Goal: Contribute content: Contribute content

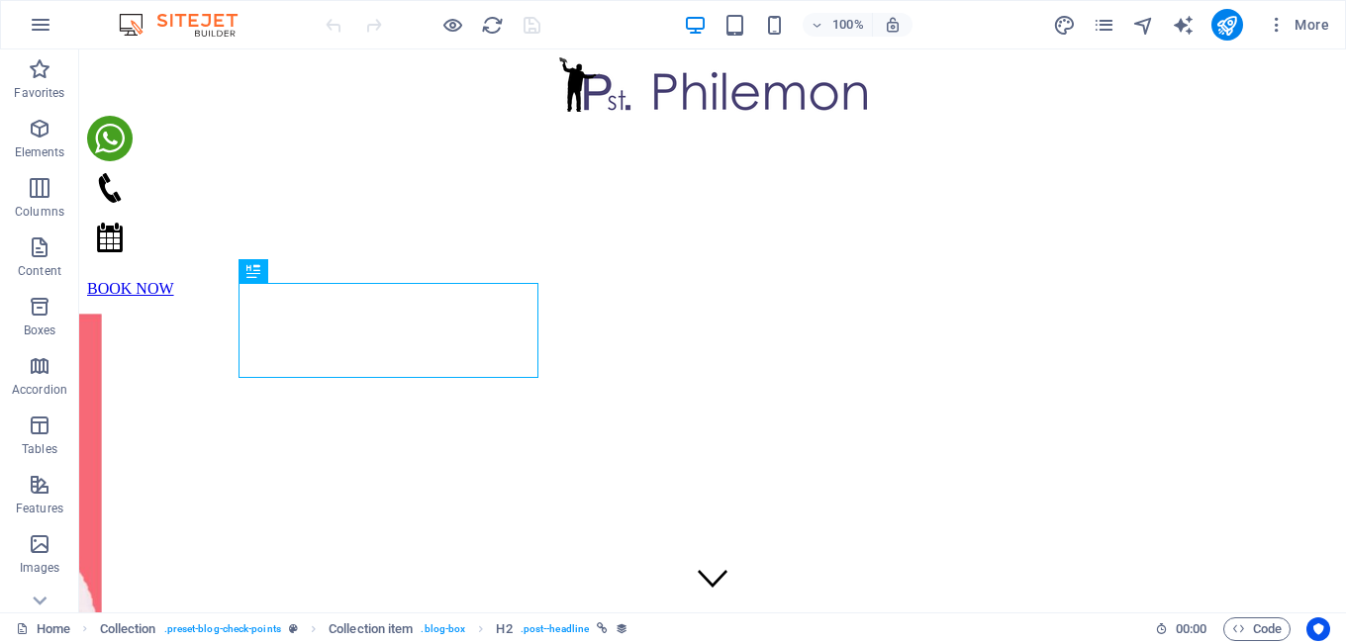
scroll to position [738, 0]
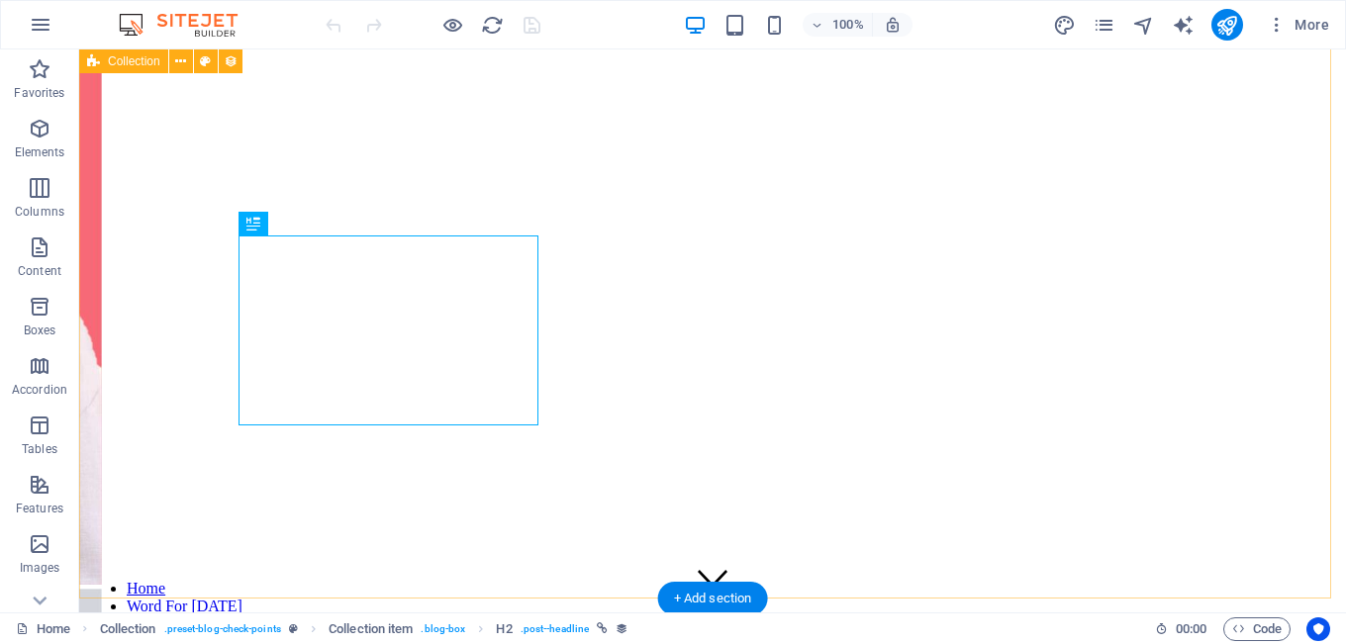
scroll to position [786, 0]
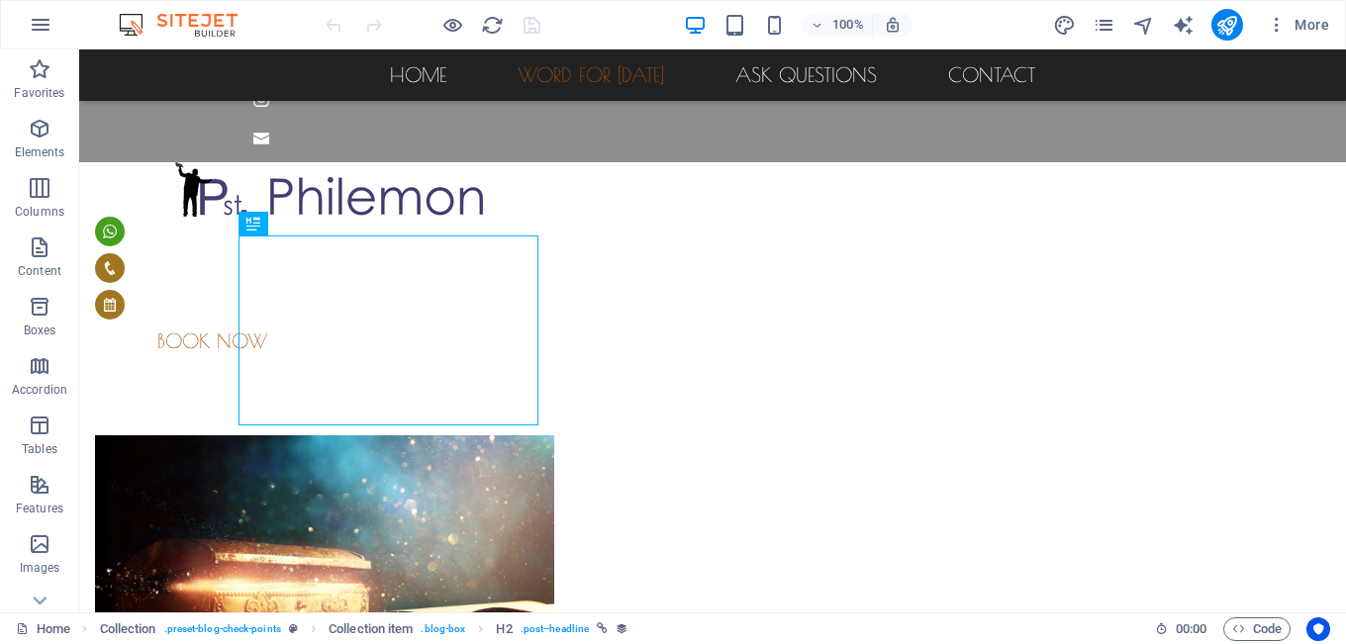
click at [1234, 9] on div at bounding box center [1227, 25] width 32 height 32
click at [1233, 17] on icon "publish" at bounding box center [1226, 25] width 23 height 23
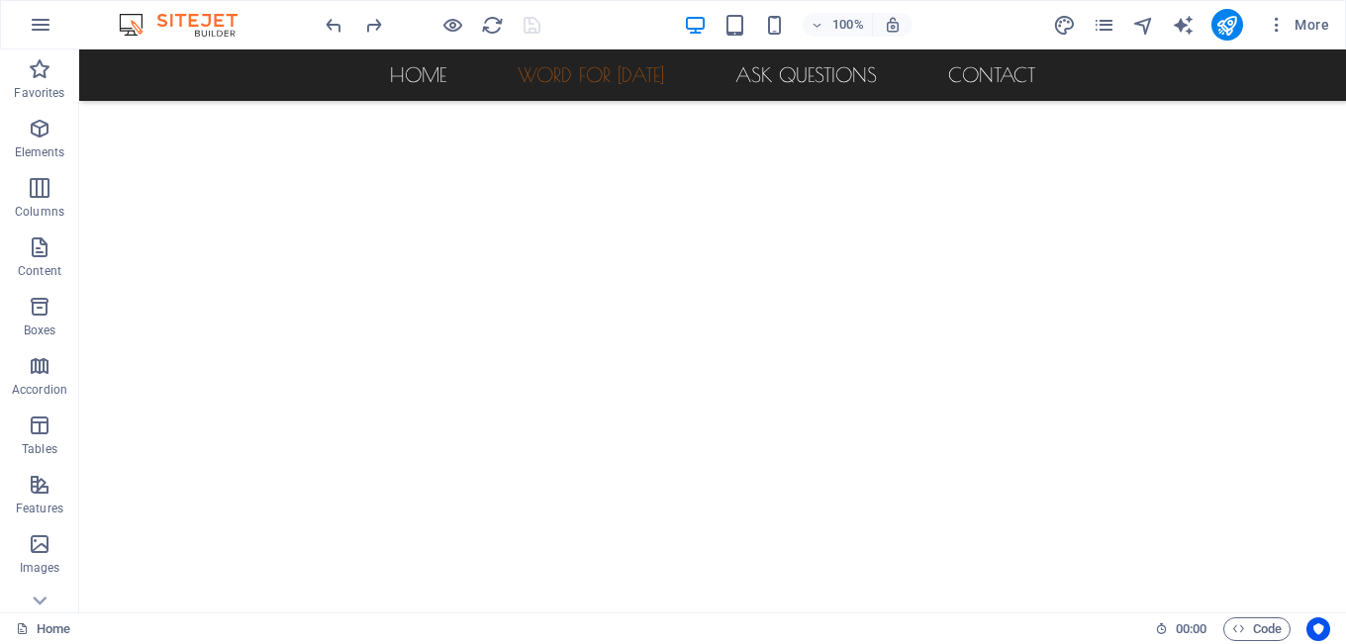
scroll to position [500, 0]
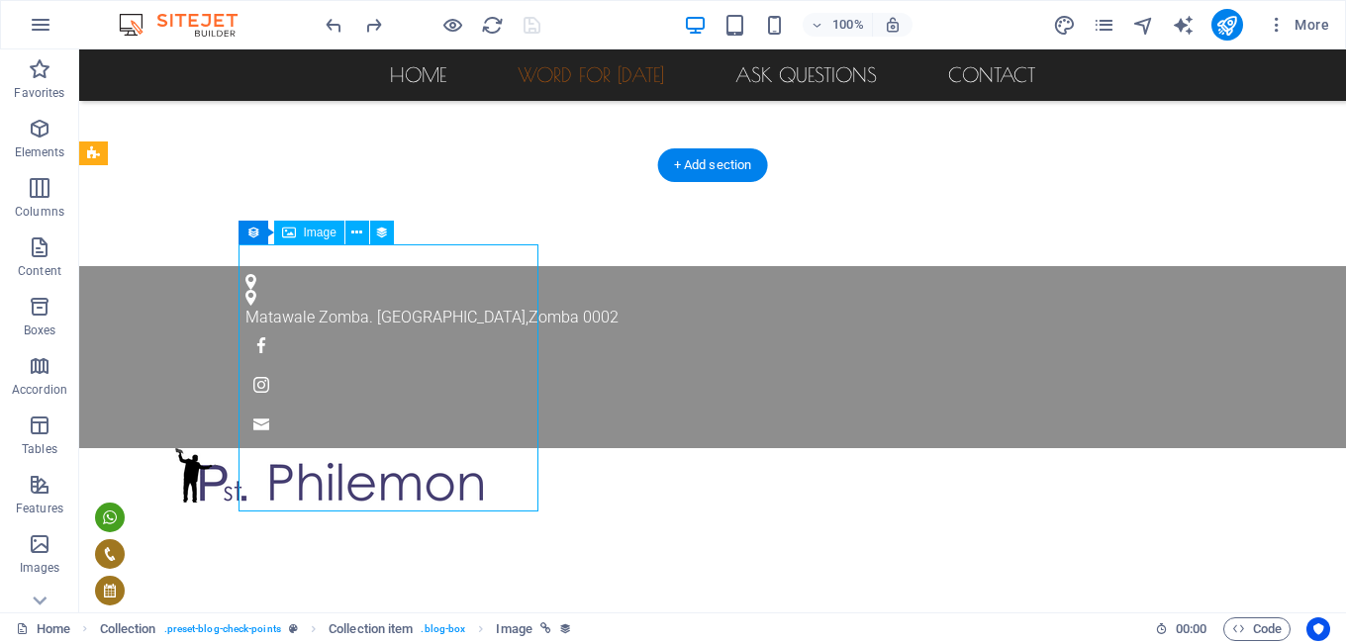
click at [345, 270] on div "Drag here to replace the existing content. Press “Ctrl” if you want to create a…" at bounding box center [712, 330] width 1267 height 563
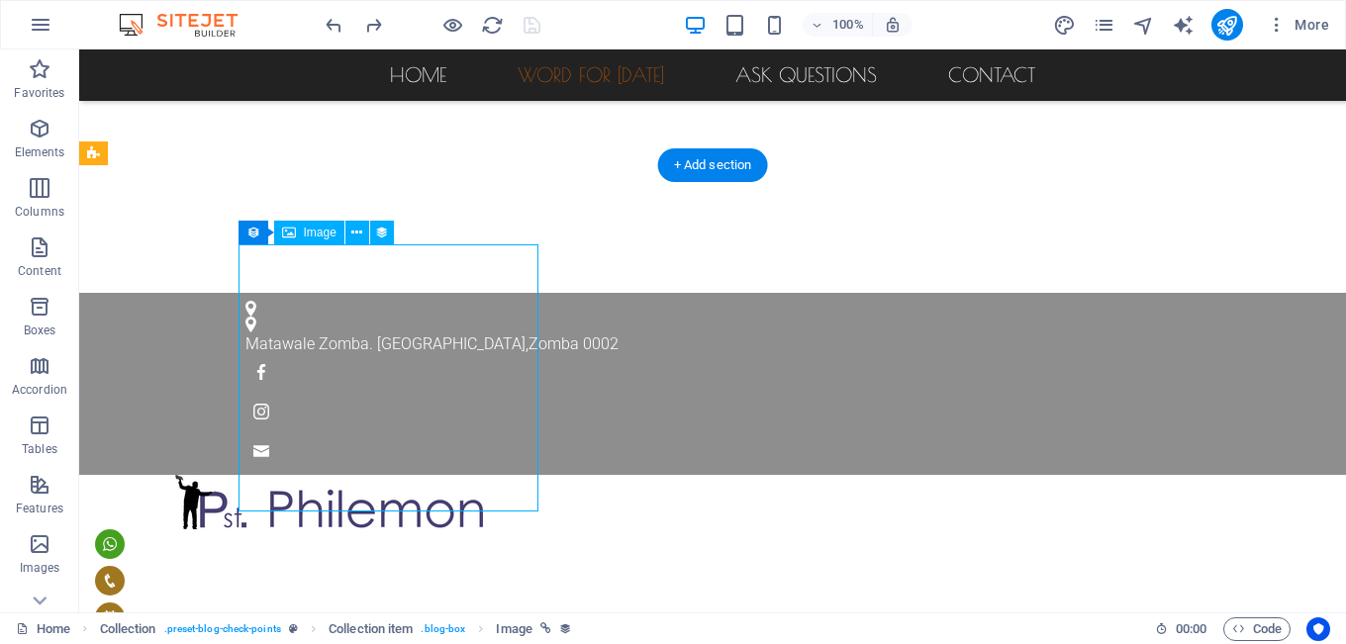
select select "px"
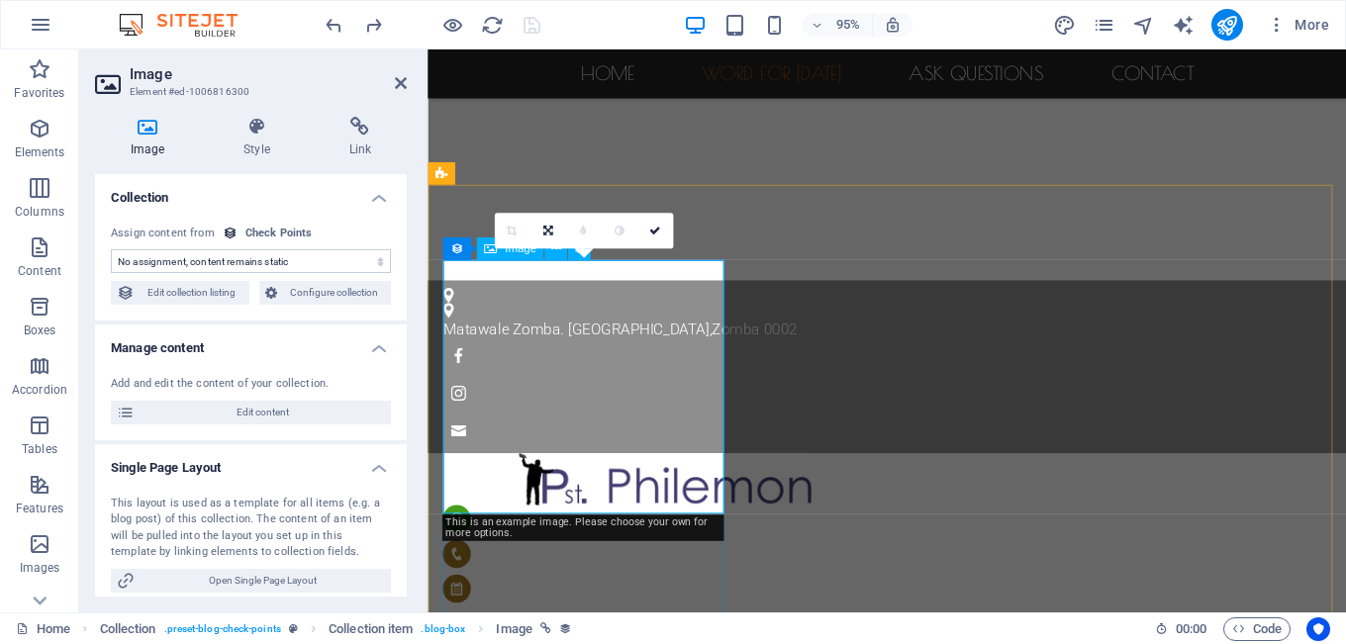
select select "image"
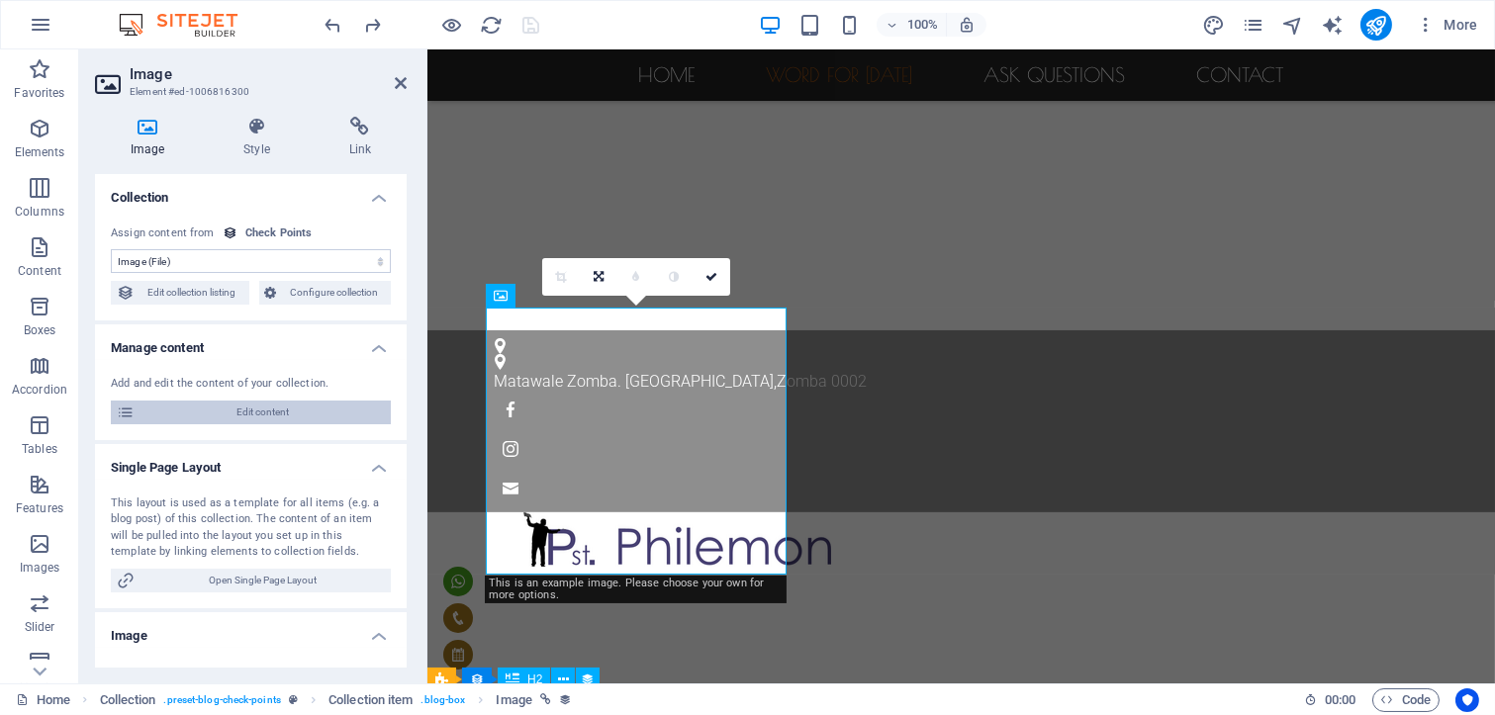
click at [131, 413] on icon at bounding box center [126, 413] width 18 height 24
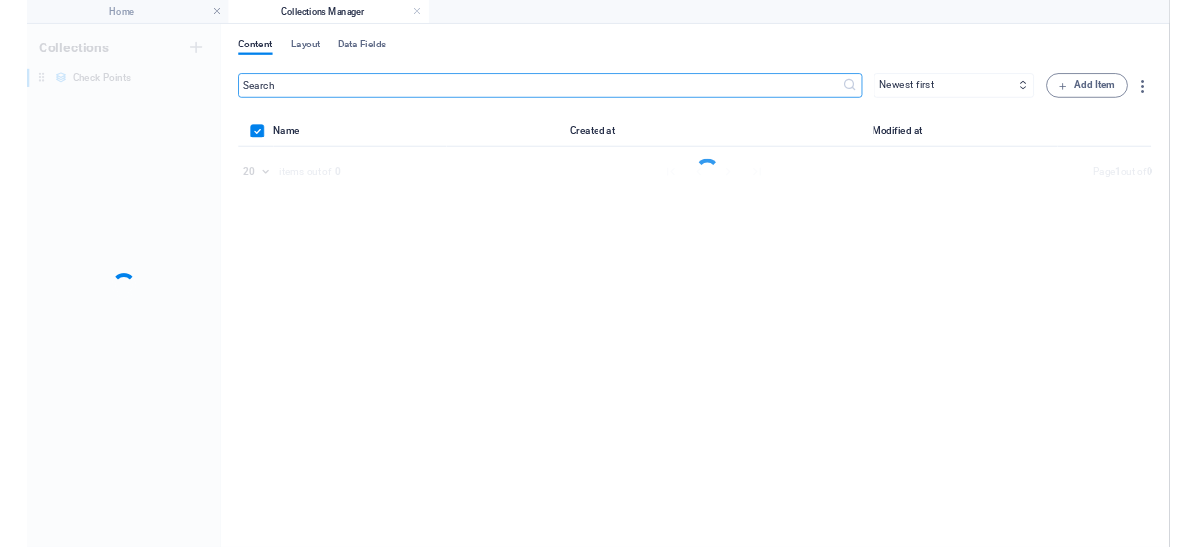
scroll to position [0, 0]
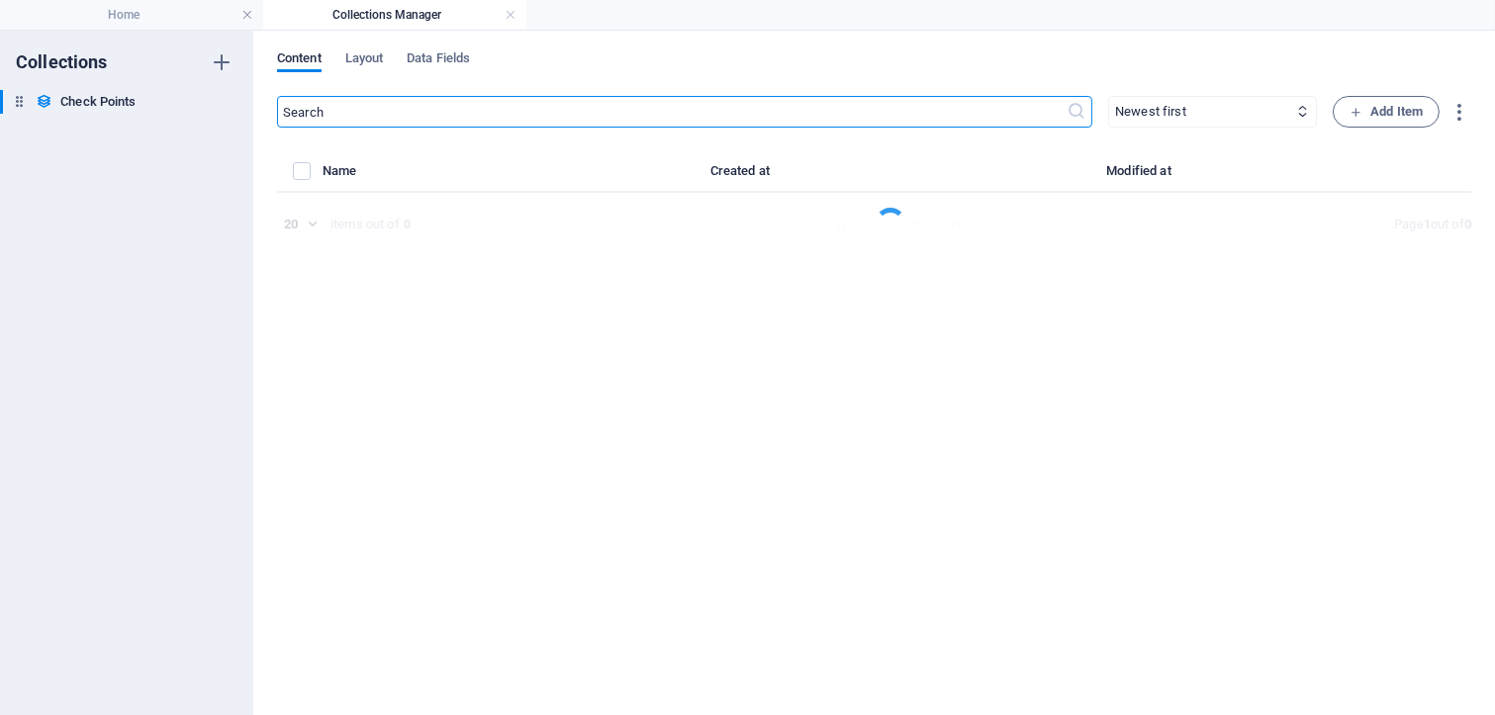
select select "Chechpoints"
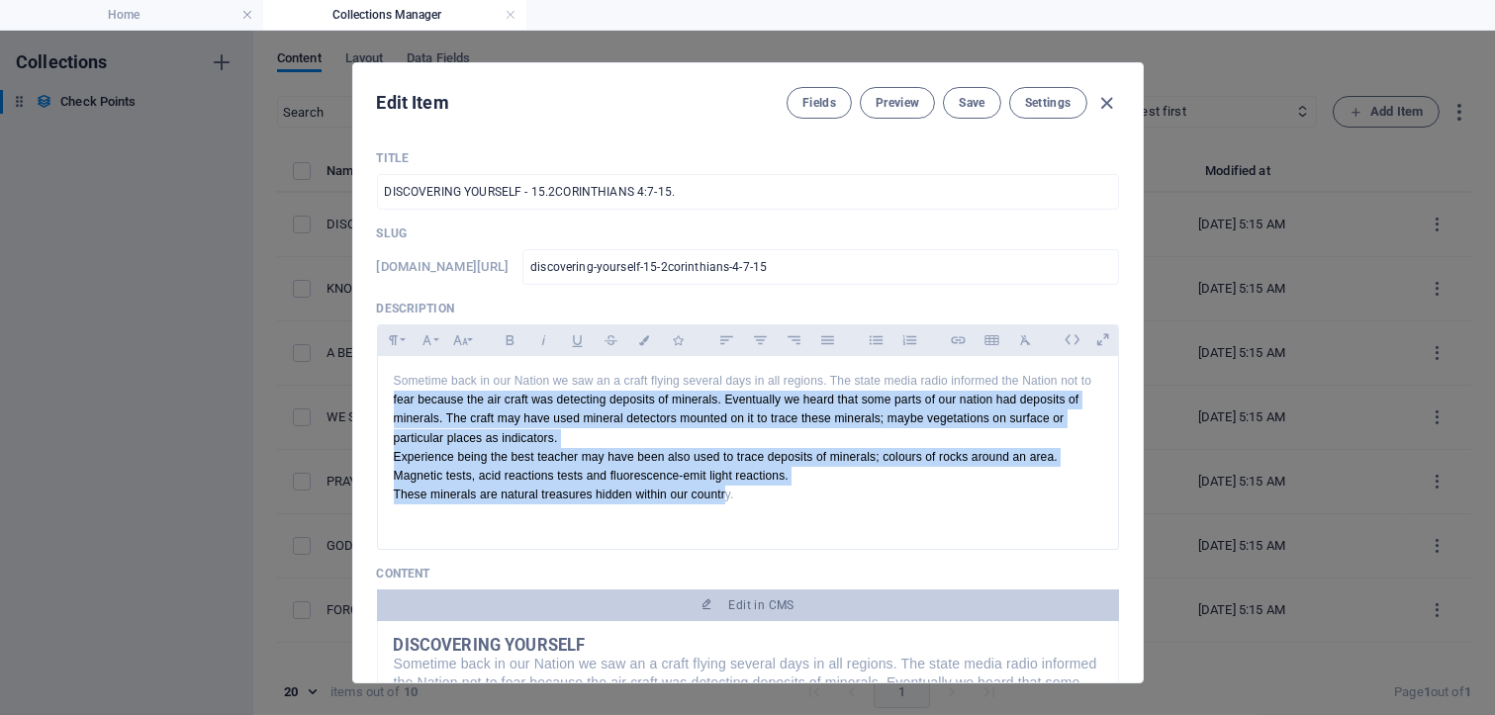
drag, startPoint x: 1100, startPoint y: 288, endPoint x: 1129, endPoint y: 285, distance: 28.8
click at [1116, 287] on div "Title DISCOVERING YOURSELF - 15.2CORINTHIANS 4:7-15. ​ Slug [DOMAIN_NAME][URL] …" at bounding box center [748, 409] width 790 height 548
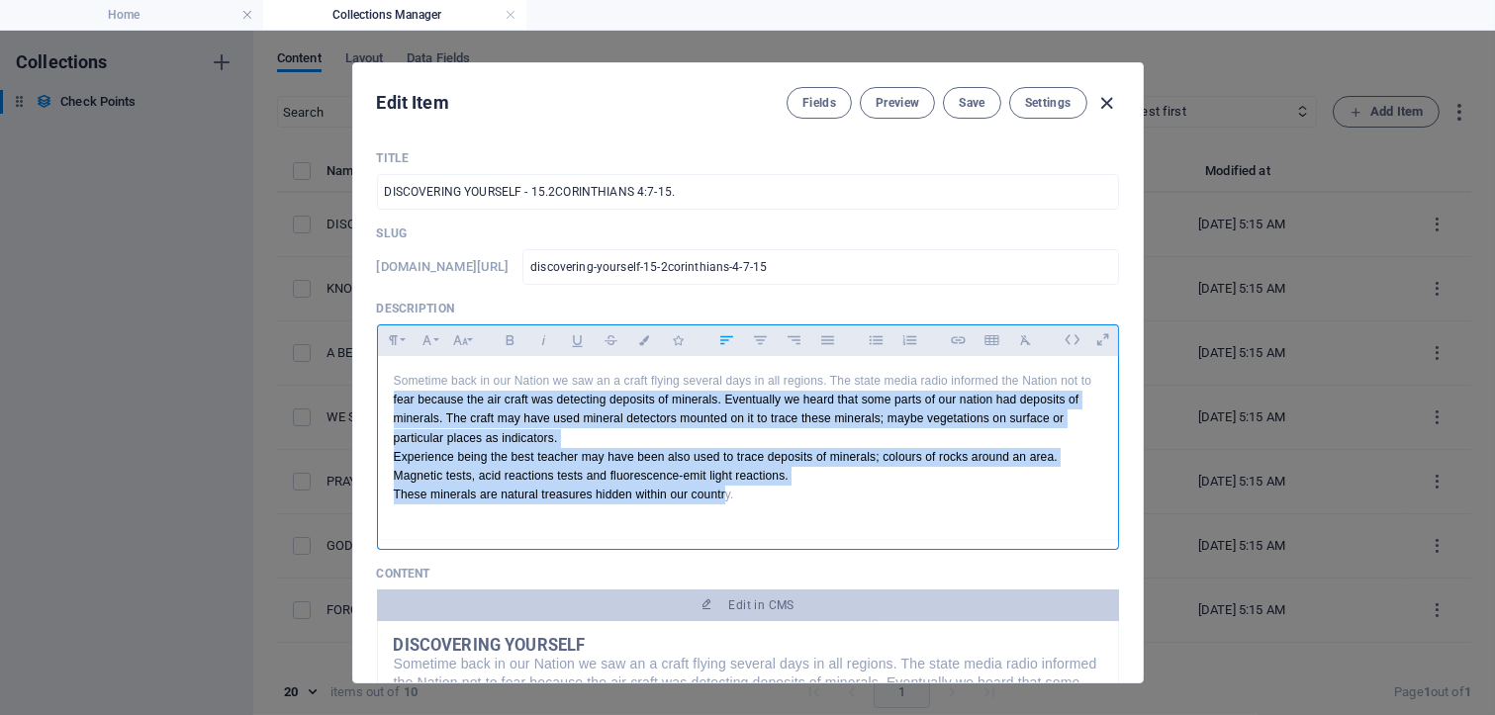
click at [1103, 104] on icon "button" at bounding box center [1106, 103] width 23 height 23
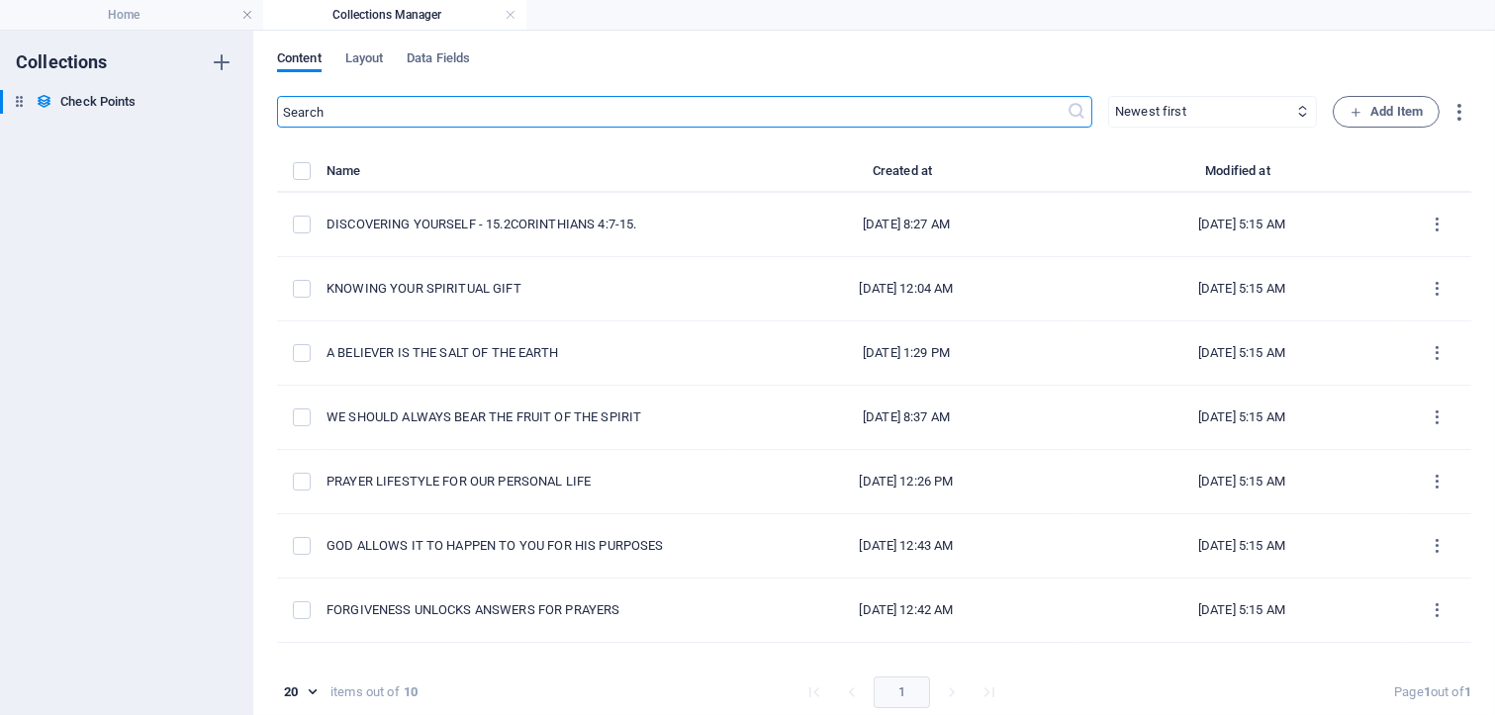
type input "[DATE]"
type input "discovering-yourself-15-2corinthians-4-7-15"
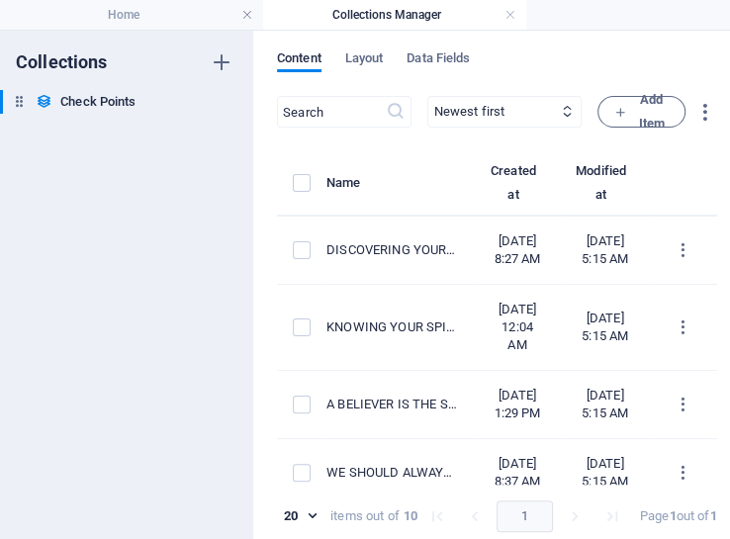
click at [181, 217] on div "Collections Check Points Check Points" at bounding box center [126, 285] width 253 height 509
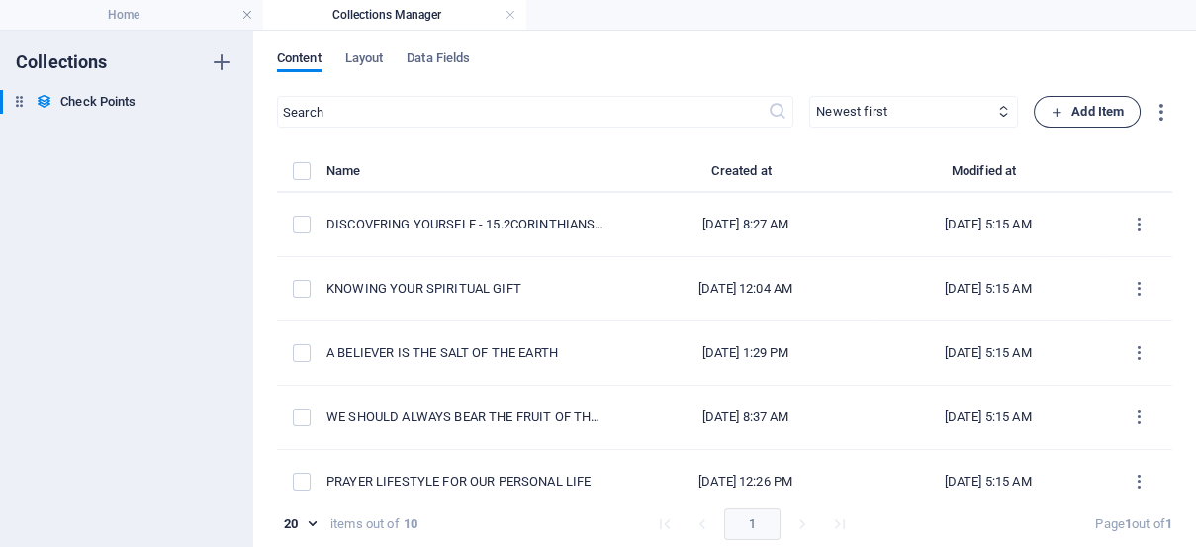
click at [1061, 110] on span "Add Item" at bounding box center [1087, 112] width 73 height 24
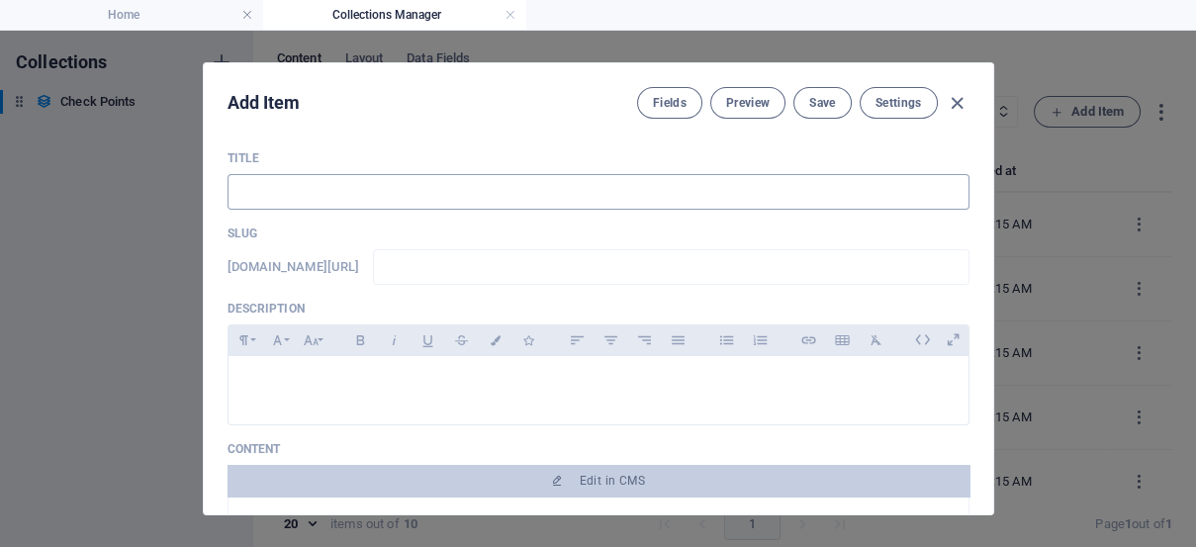
click at [258, 196] on input "text" at bounding box center [599, 192] width 742 height 36
type input "G"
type input "g"
type input "Go"
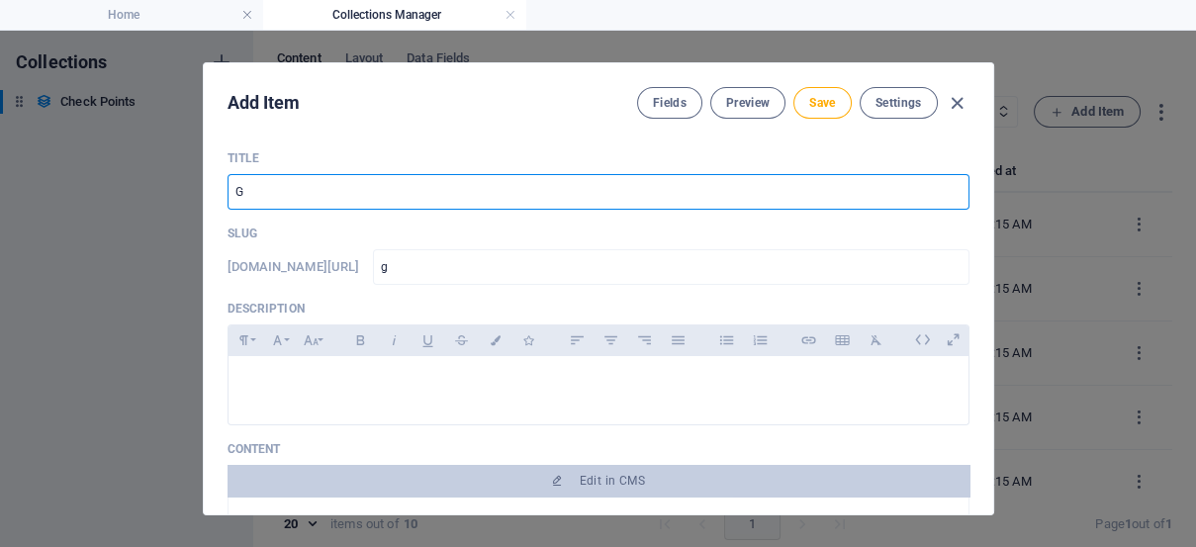
type input "go"
type input "Goi"
type input "goi"
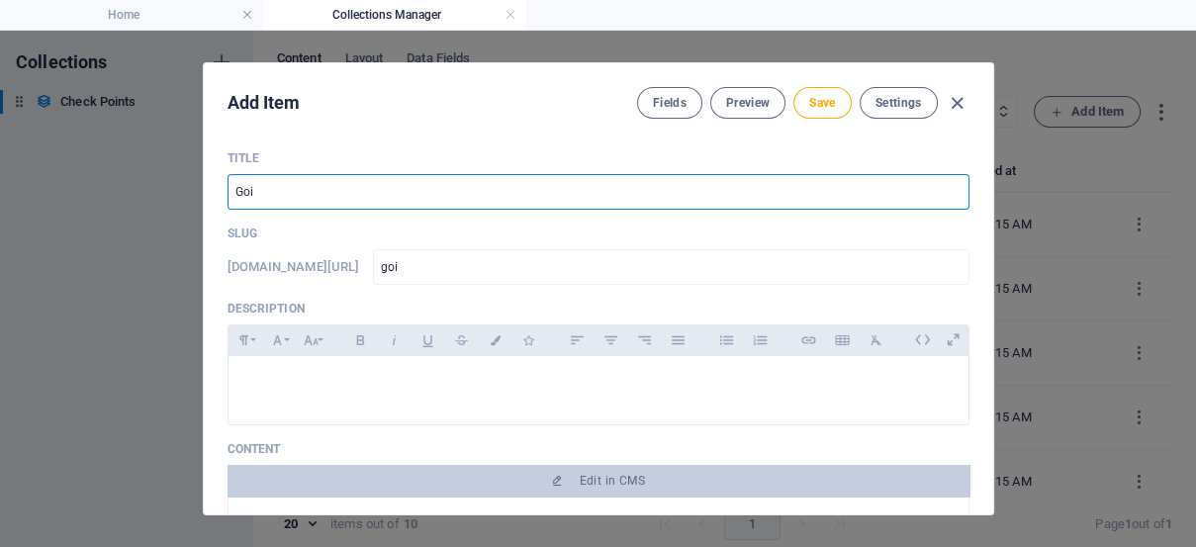
type input "Goin"
type input "goin"
type input "Going"
type input "going"
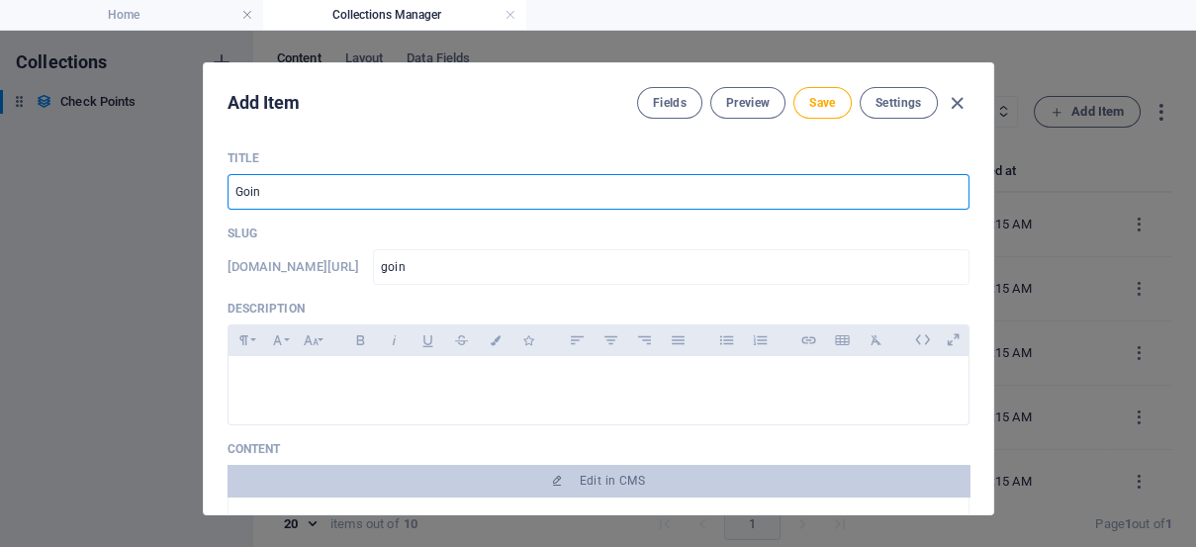
type input "going"
type input "Goin"
type input "goin"
type input "Goi"
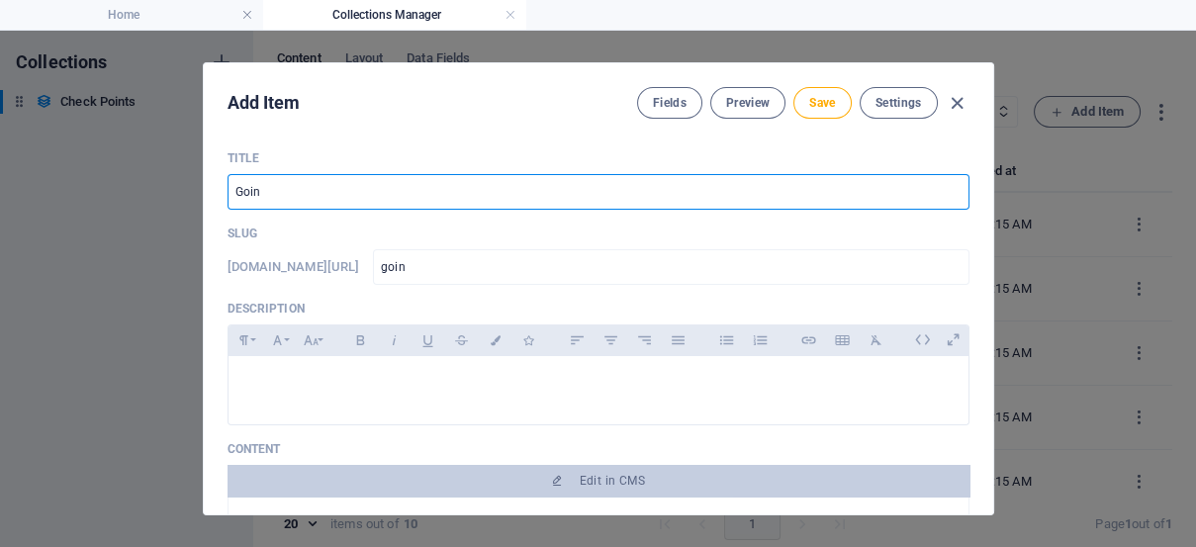
type input "goi"
type input "Go"
type input "go"
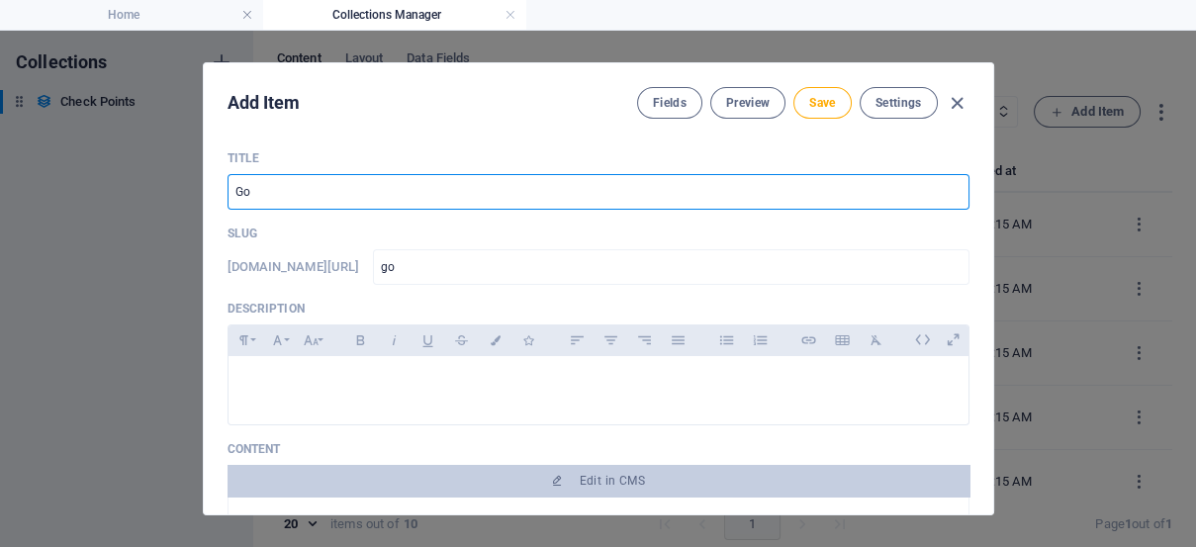
type input "G"
type input "g"
type input "S"
type input "s"
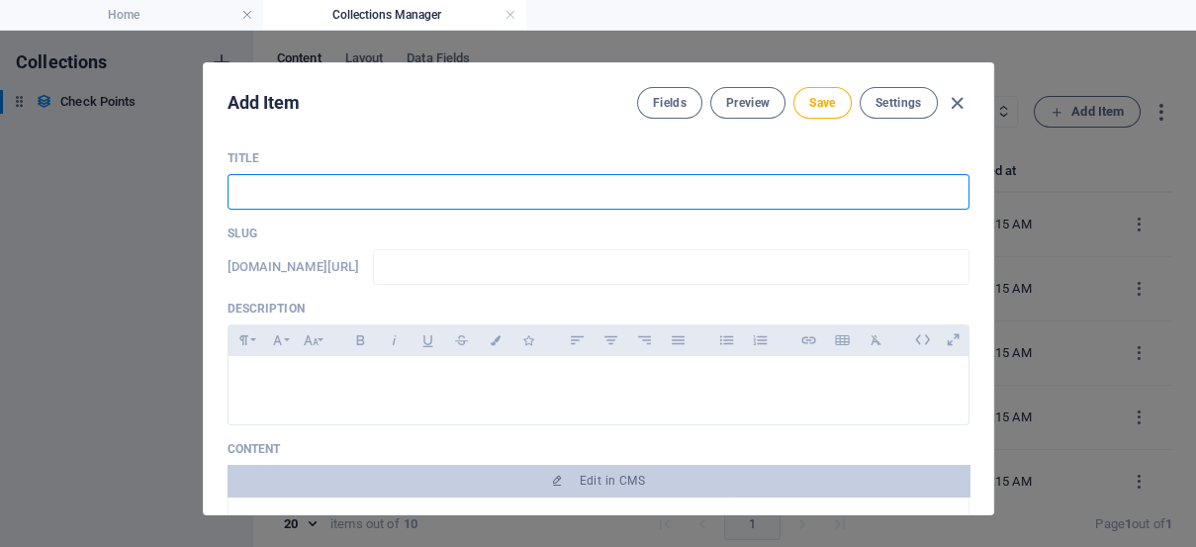
type input "s"
type input "Se"
type input "se"
type input "See"
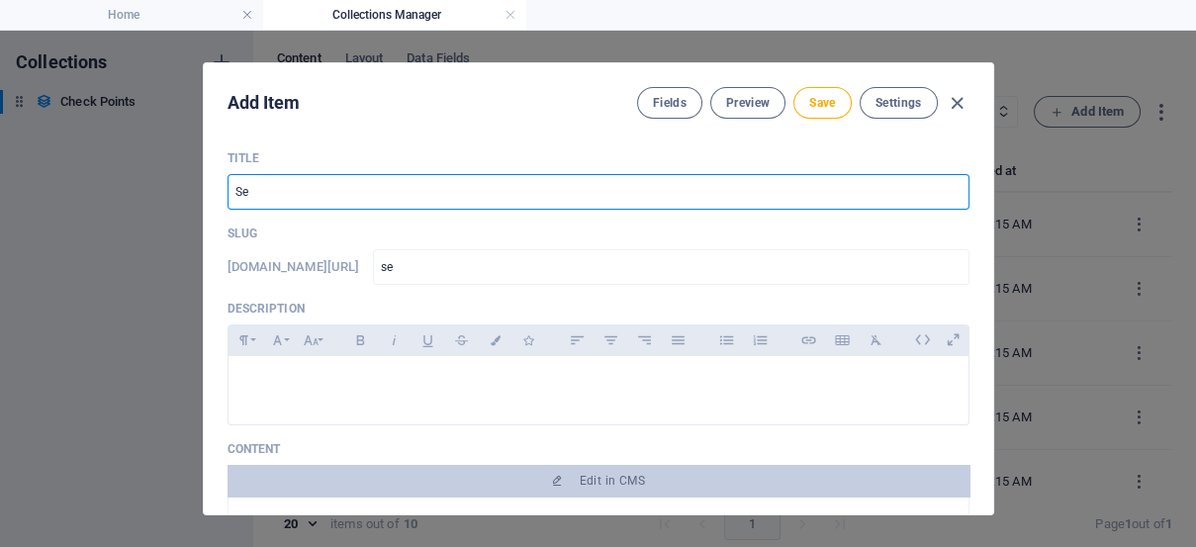
type input "see"
type input "Seei"
type input "seei"
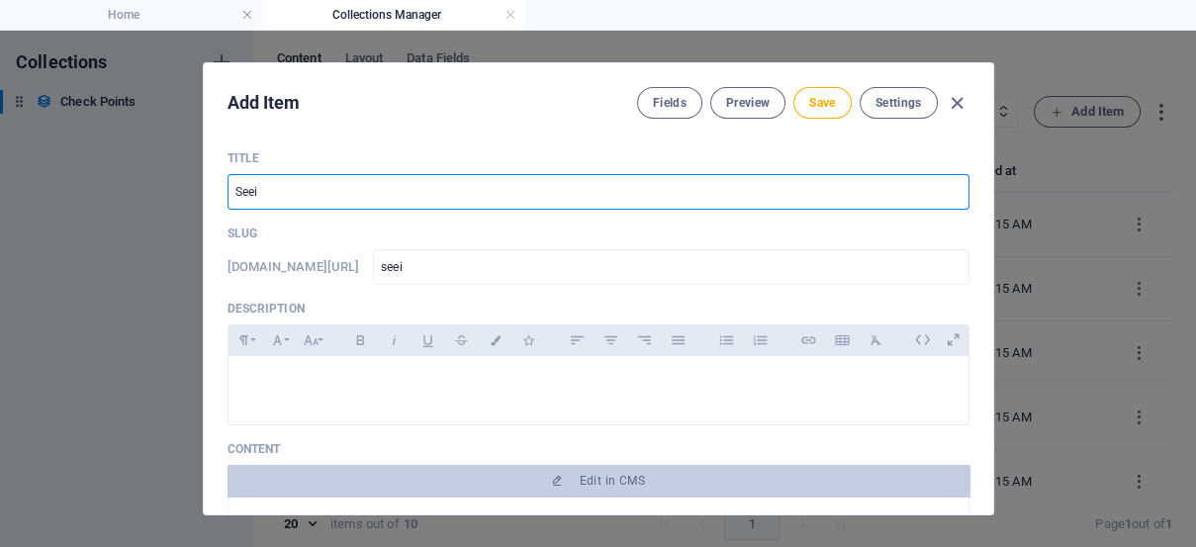
type input "Seein"
type input "seein"
type input "Seeing"
type input "seeing"
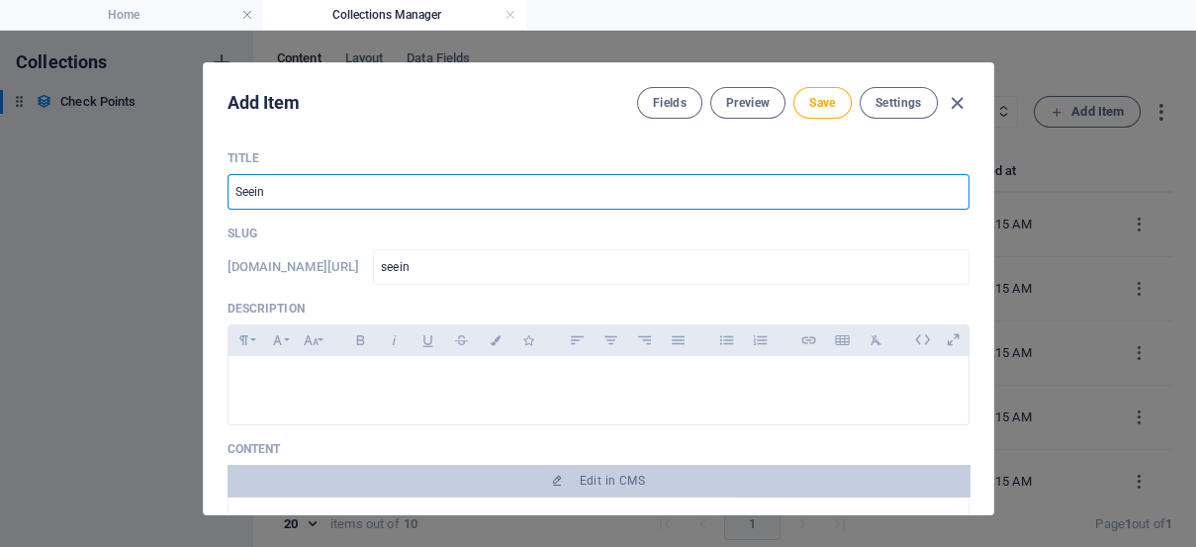
type input "seeing"
type input "Seeing B"
type input "seeing-b"
type input "Seeing Be"
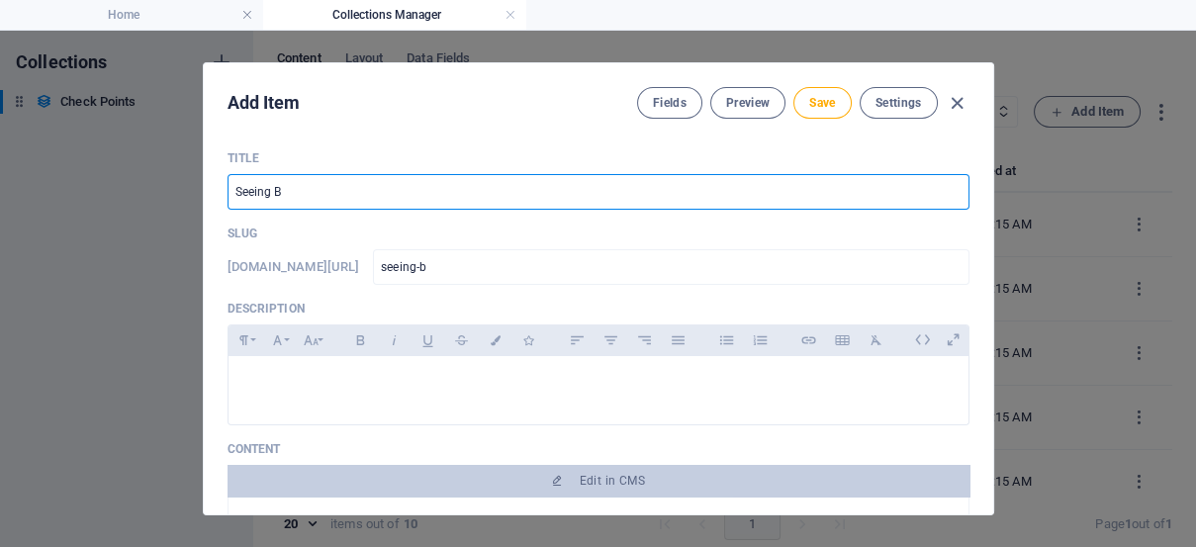
type input "seeing-be"
type input "Seeing [PERSON_NAME]"
type input "seeing-[PERSON_NAME]"
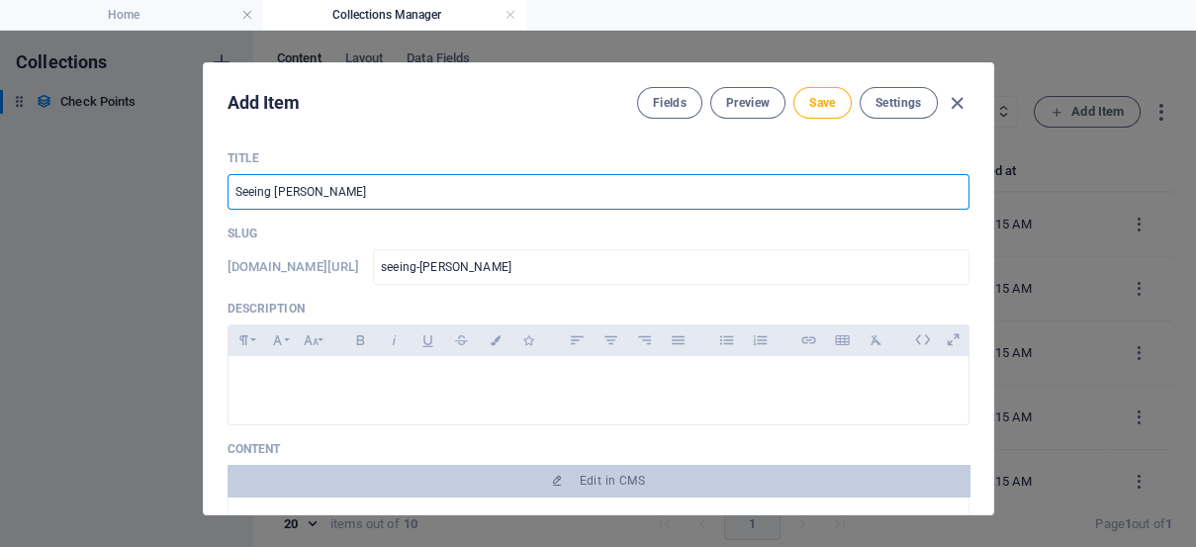
type input "Seeing Beyo"
type input "seeing-[PERSON_NAME]"
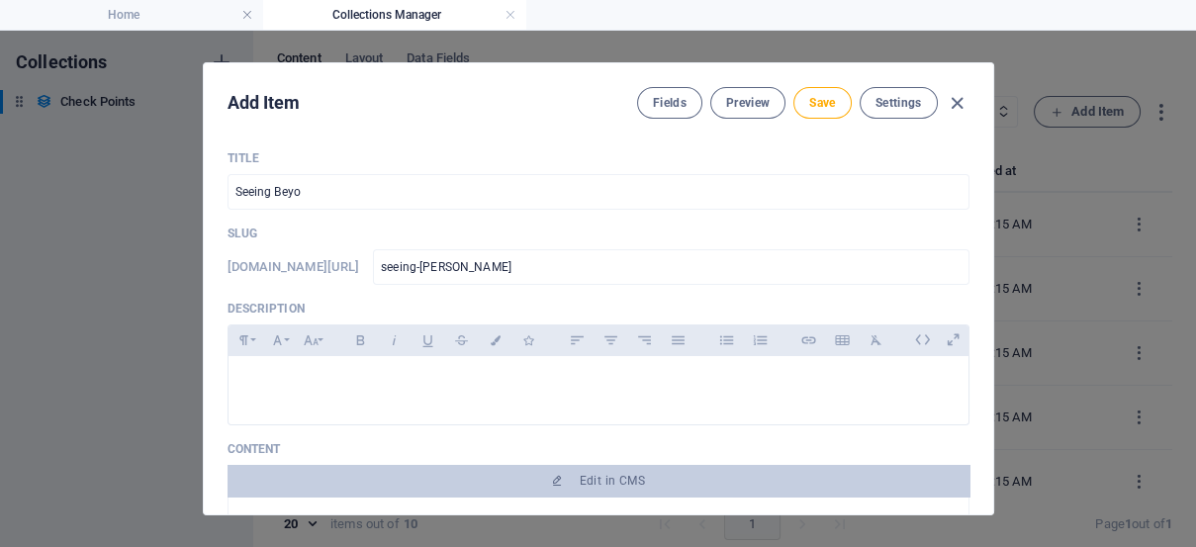
click at [10, 57] on div "Add Item Fields Preview Save Settings Title Seeing Beyo ​ Slug [DOMAIN_NAME][UR…" at bounding box center [598, 289] width 1196 height 516
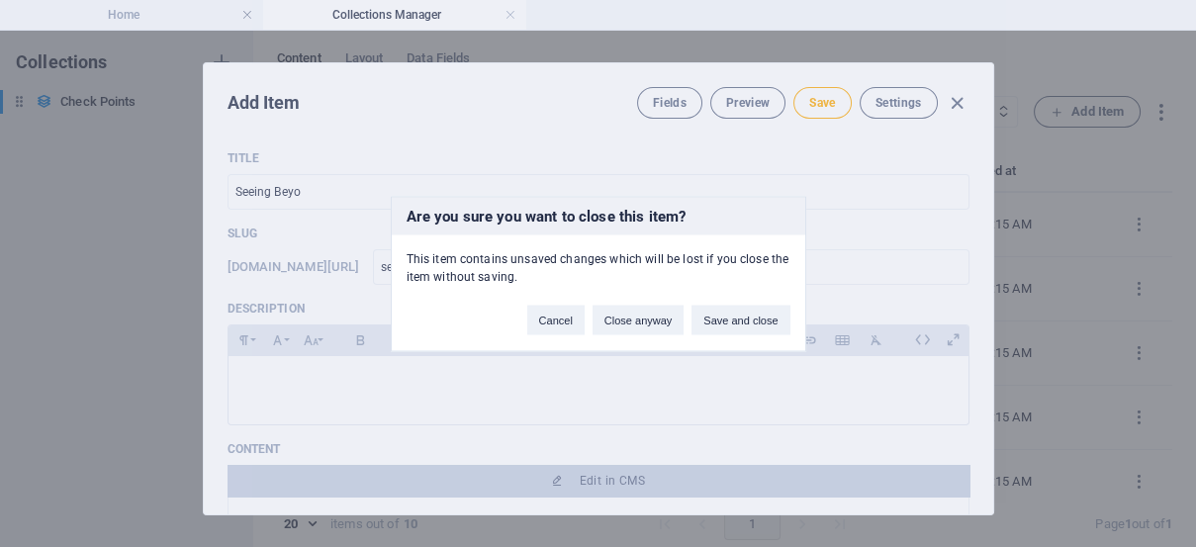
click at [769, 140] on div "Are you sure you want to close this item? This item contains unsaved changes wh…" at bounding box center [598, 273] width 1196 height 547
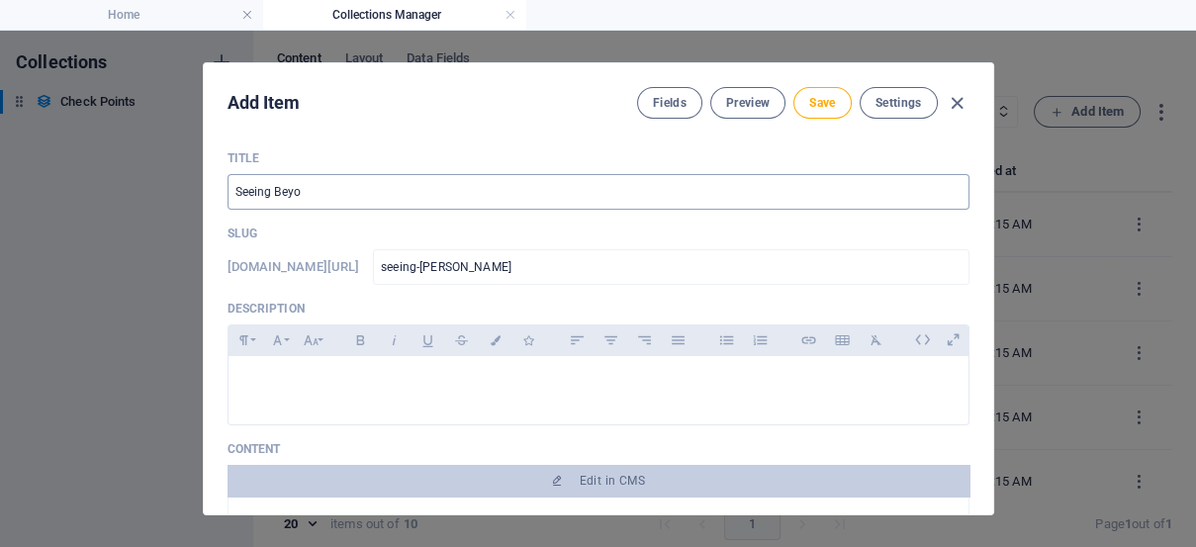
click at [404, 204] on input "Seeing Beyo" at bounding box center [599, 192] width 742 height 36
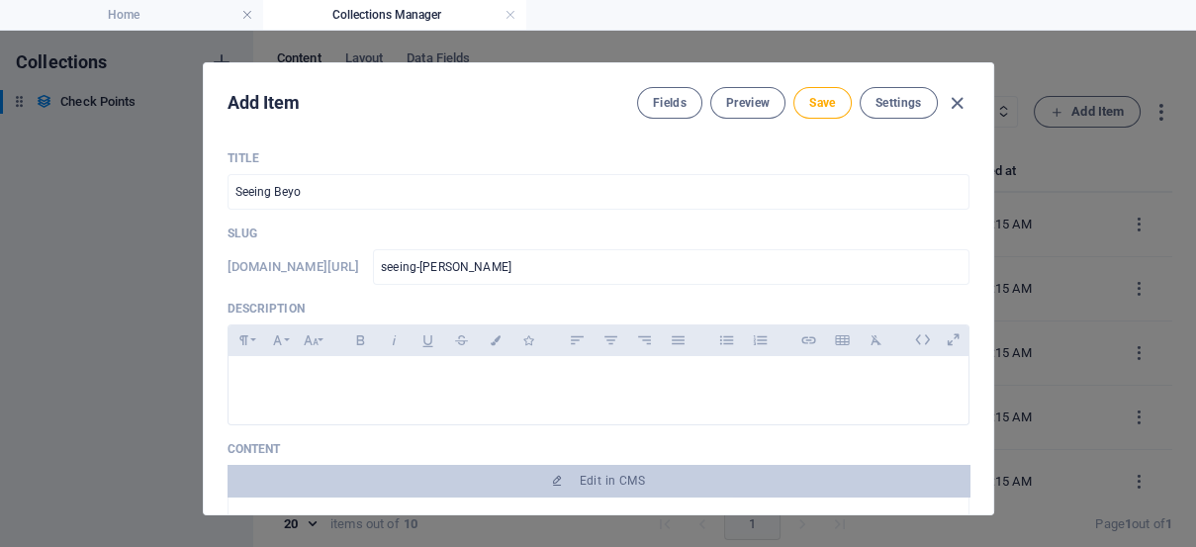
drag, startPoint x: 308, startPoint y: 426, endPoint x: 242, endPoint y: 418, distance: 65.9
click at [242, 418] on div at bounding box center [599, 421] width 742 height 10
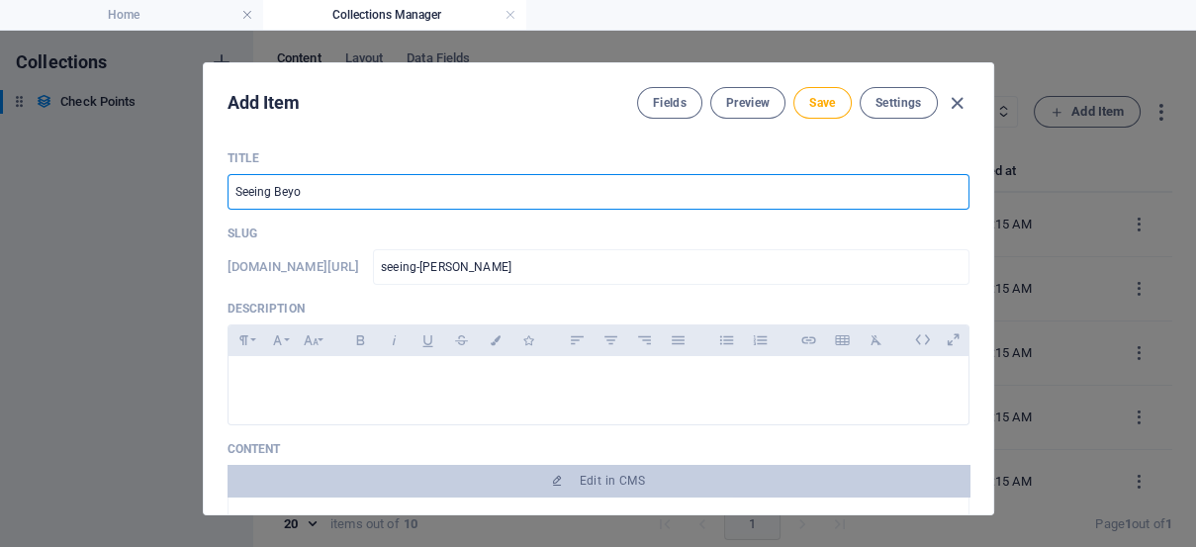
drag, startPoint x: 325, startPoint y: 195, endPoint x: 108, endPoint y: 200, distance: 216.7
click at [108, 200] on div "Add Item Fields Preview Save Settings Title Seeing Beyo ​ Slug [DOMAIN_NAME][UR…" at bounding box center [598, 289] width 1196 height 516
type input "S"
type input "s"
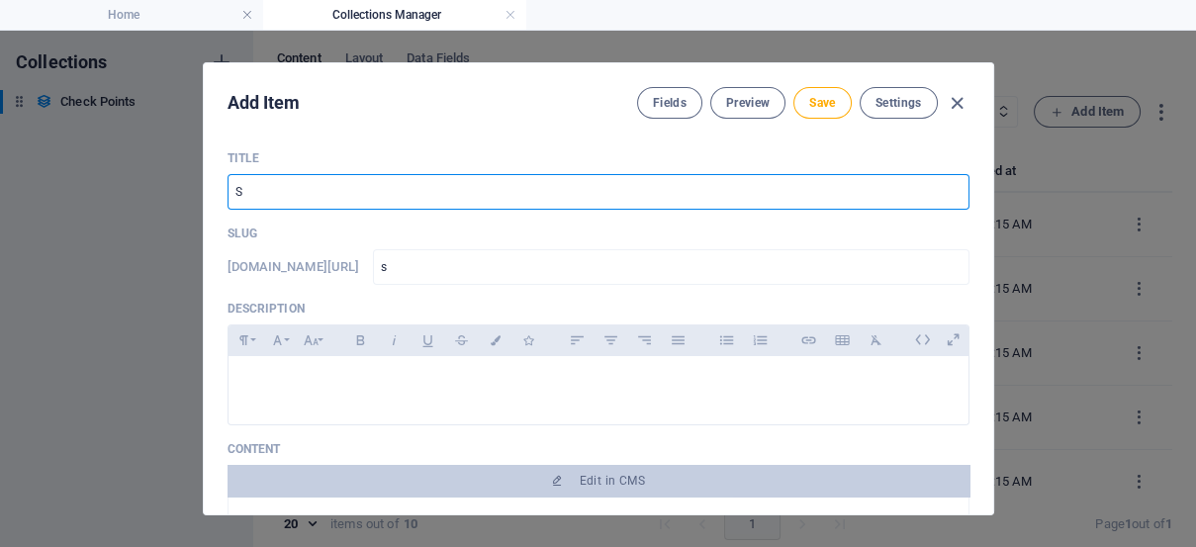
type input "SR"
type input "sr"
type input "SRR"
type input "srr"
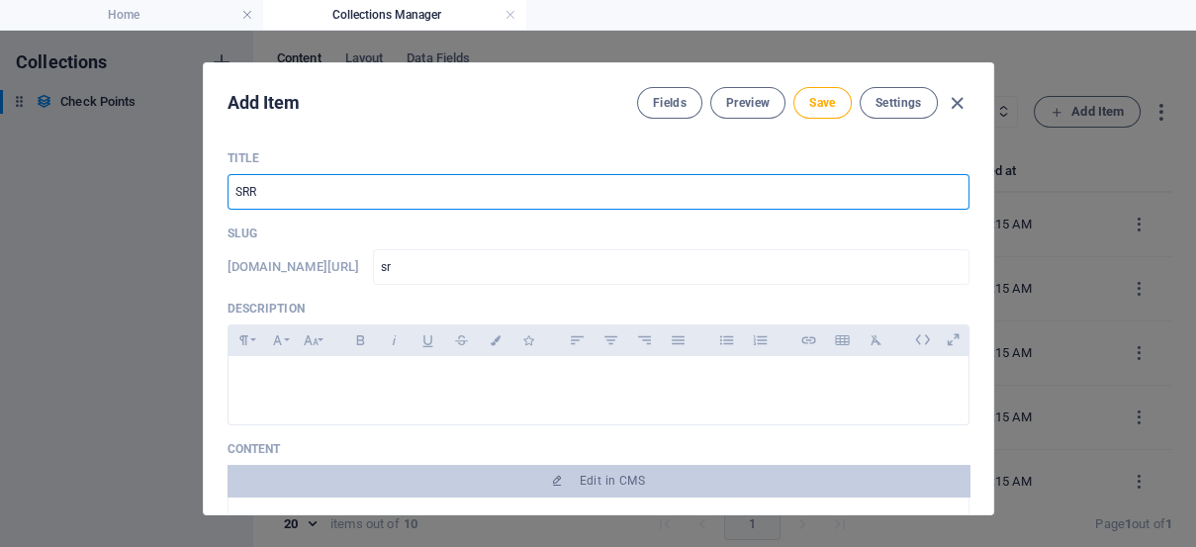
type input "srr"
type input "SR"
type input "sr"
type input "S"
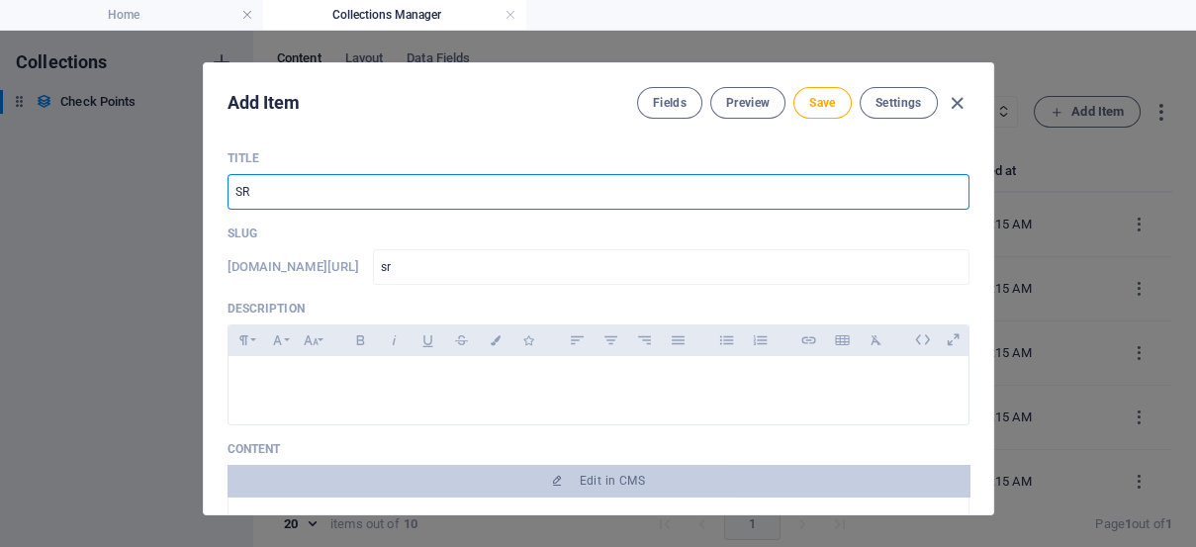
type input "s"
type input "SE"
type input "se"
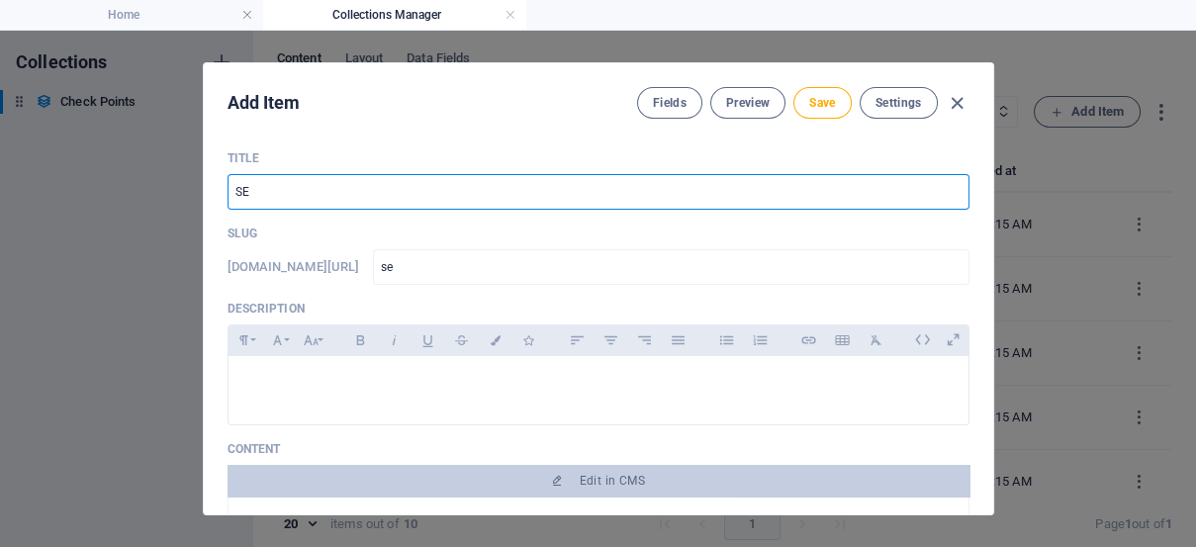
type input "SEE"
type input "see"
type input "SEEI"
type input "seei"
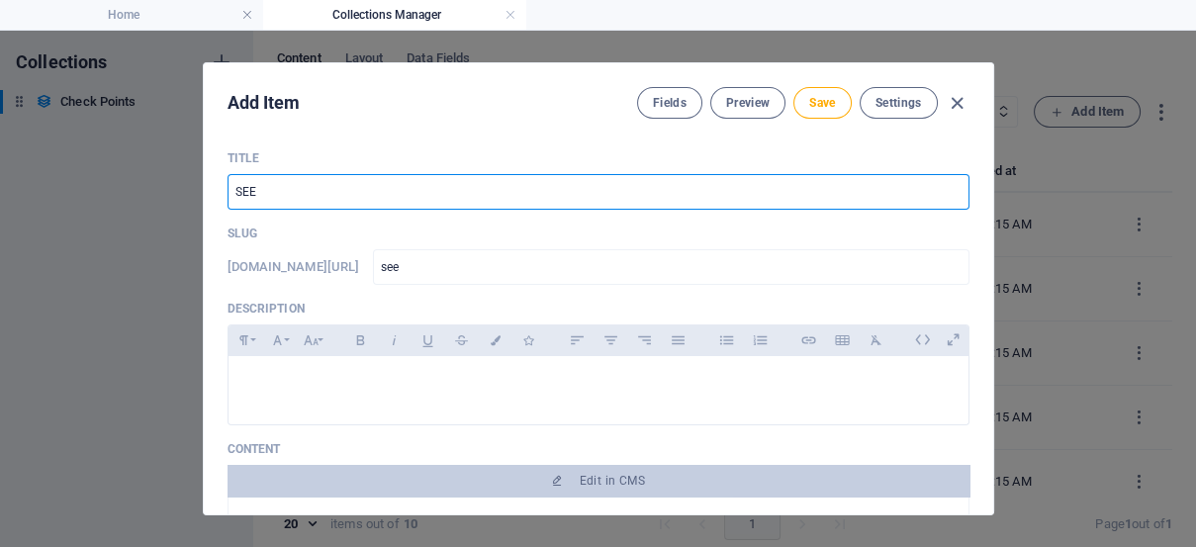
type input "seei"
type input "SEEIN"
type input "seein"
type input "SEEING"
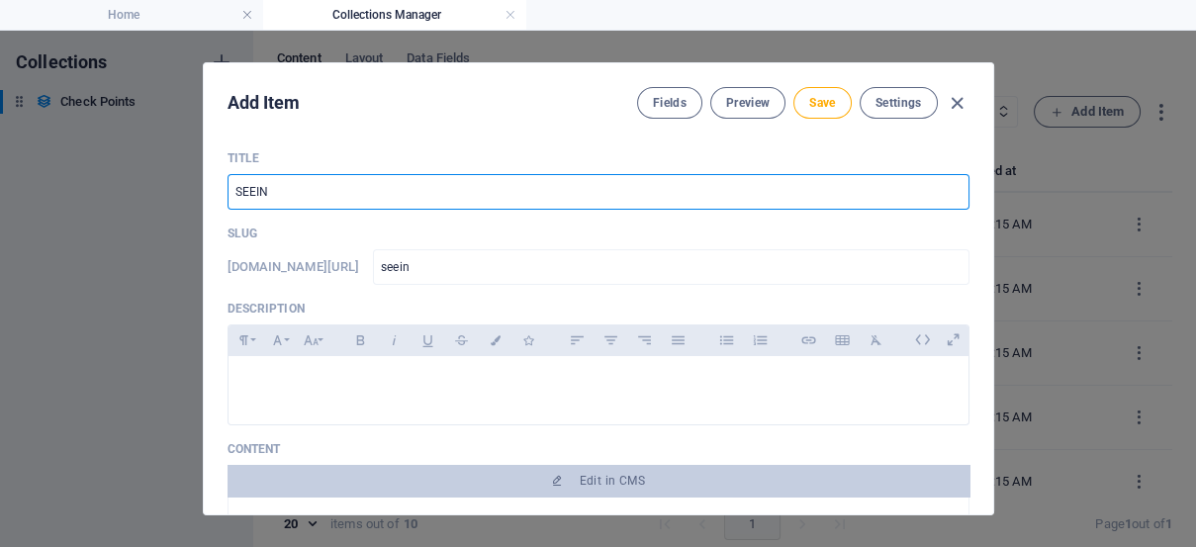
type input "seeing"
type input "SEEING B"
type input "seeing-b"
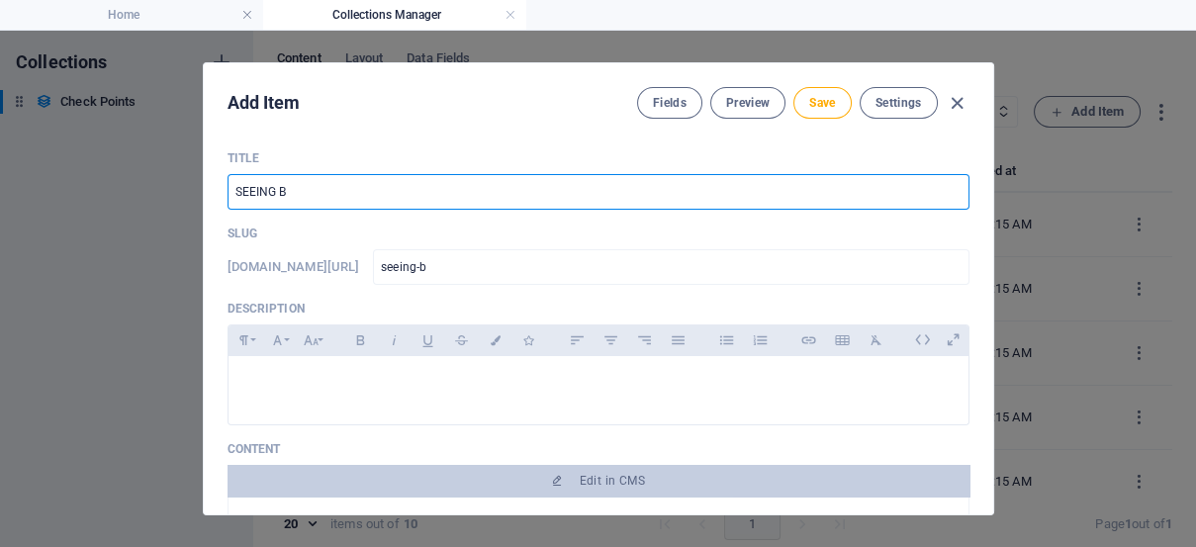
type input "SEEING BE"
type input "seeing-be"
type input "SEEING [PERSON_NAME]"
type input "seeing-[PERSON_NAME]"
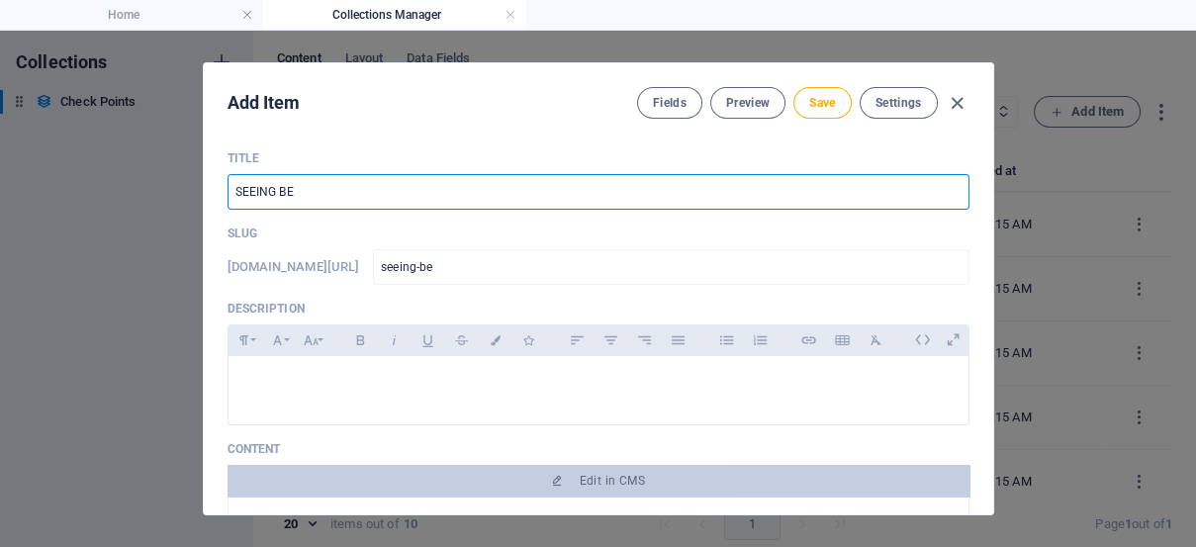
type input "seeing-[PERSON_NAME]"
type input "SEEING [PERSON_NAME]"
type input "seeing-[PERSON_NAME]"
type input "SEEING [PERSON_NAME]"
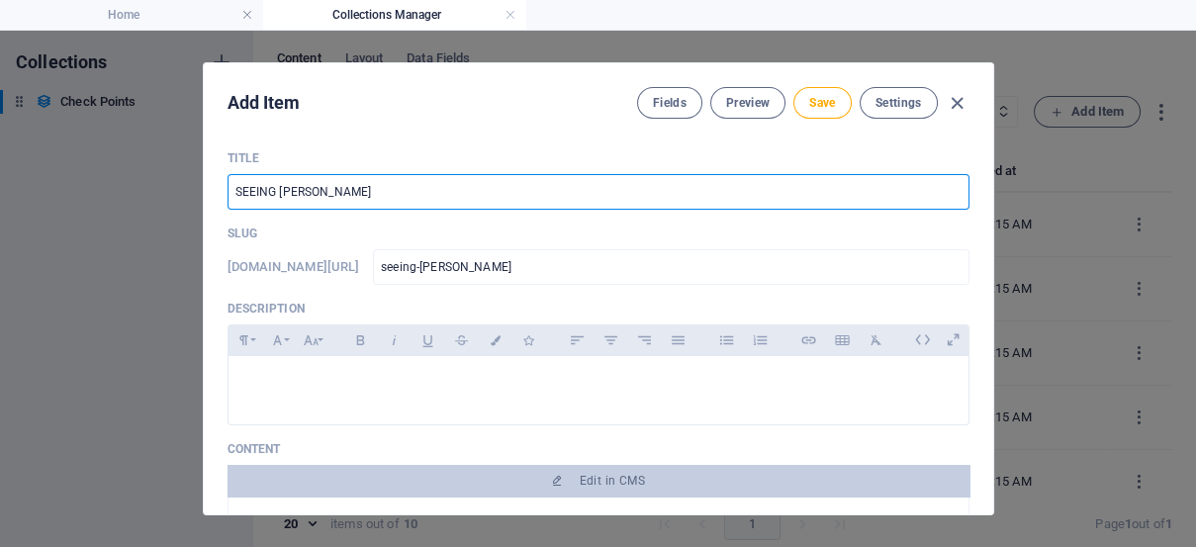
type input "seeing-[PERSON_NAME]"
type input "SEEING BEYOND"
type input "seeing-beyond"
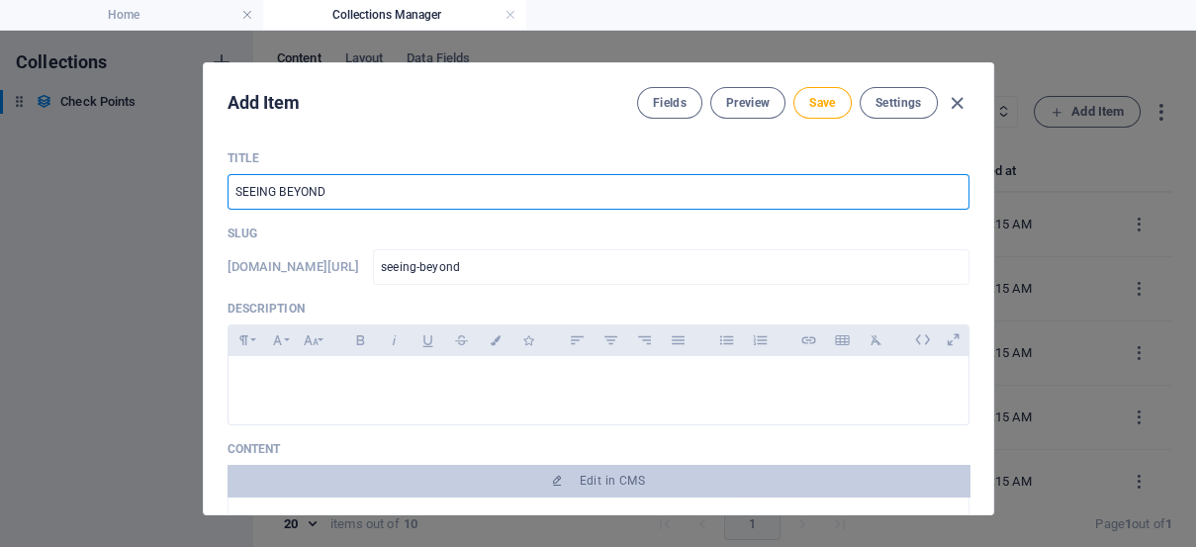
type input "SEEING BEYOND S"
type input "seeing-beyond-s"
type input "SEEING BEYOND SR"
type input "seeing-beyond-sr"
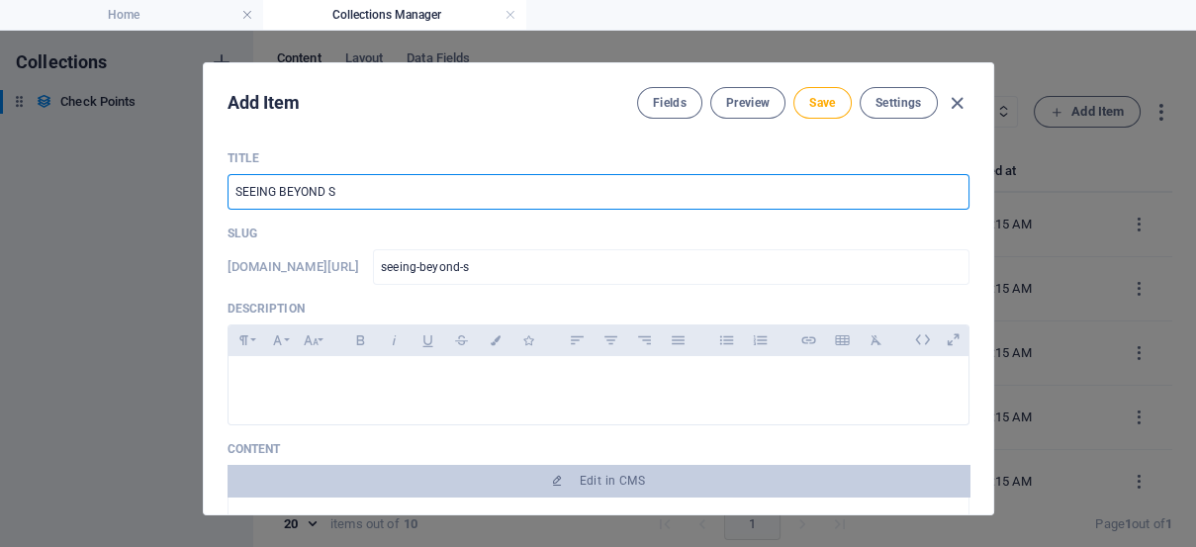
type input "seeing-beyond-sr"
type input "SEEING BEYOND S"
type input "seeing-beyond-s"
type input "SEEING BEYOND SE"
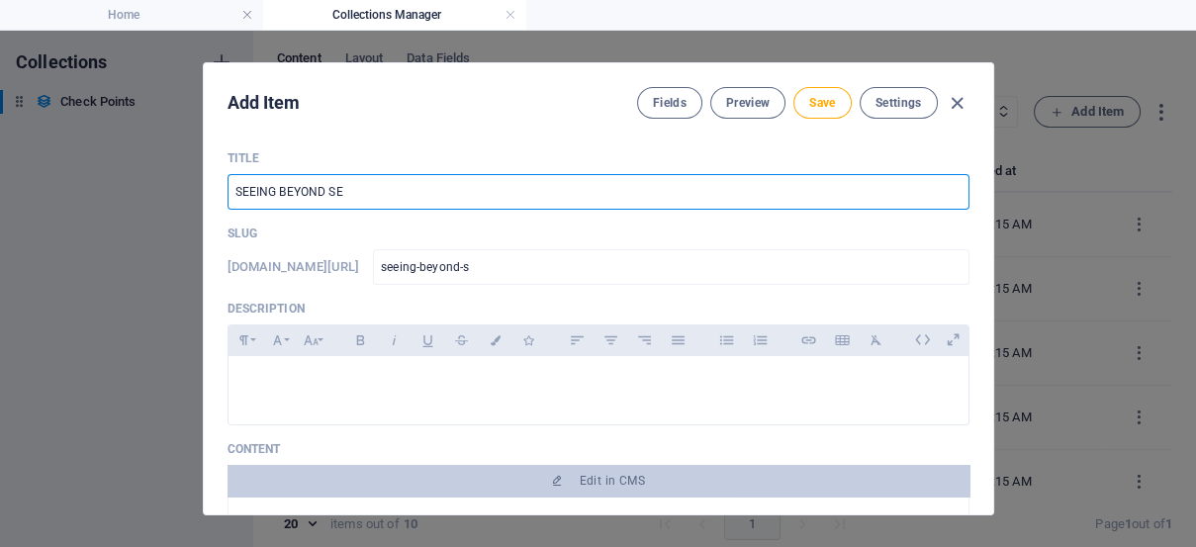
type input "seeing-beyond-se"
type input "SEEING BEYOND SEI"
type input "seeing-beyond-sei"
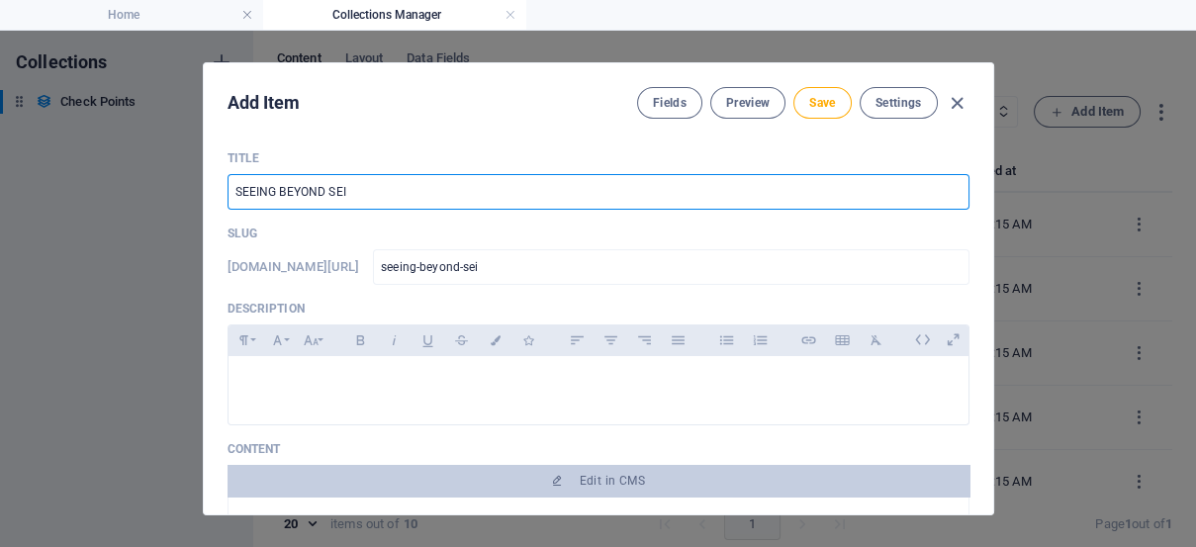
type input "SEEING BEYOND SEIE"
type input "seeing-beyond-seie"
type input "SEEING BEYOND SEIES"
type input "seeing-beyond-seies"
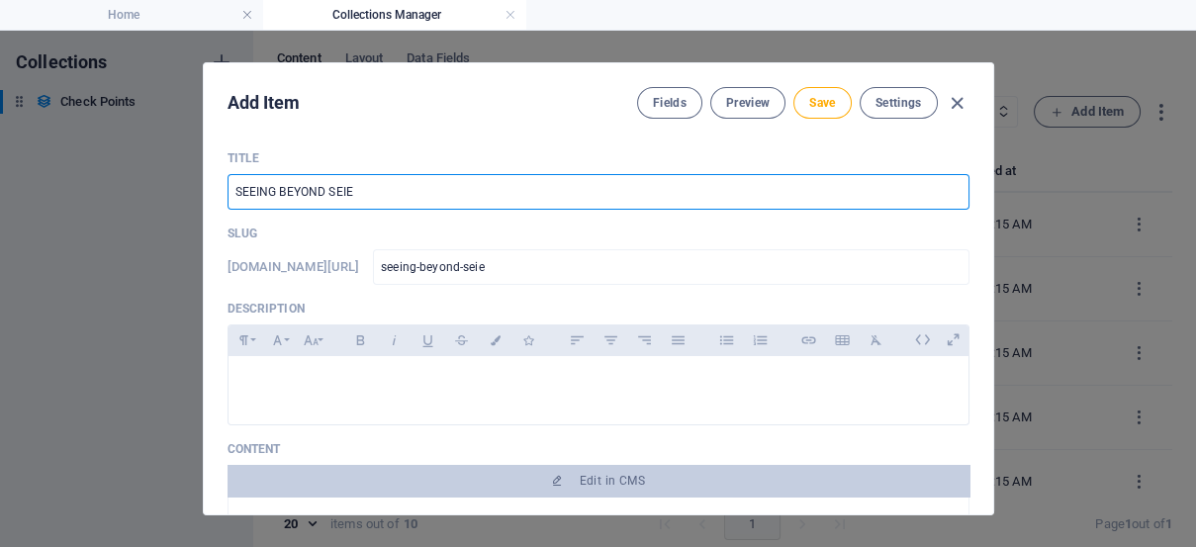
type input "seeing-beyond-seies"
type input "SEEING BEYOND SEIE"
type input "seeing-beyond-seie"
type input "SEEING BEYOND SEI"
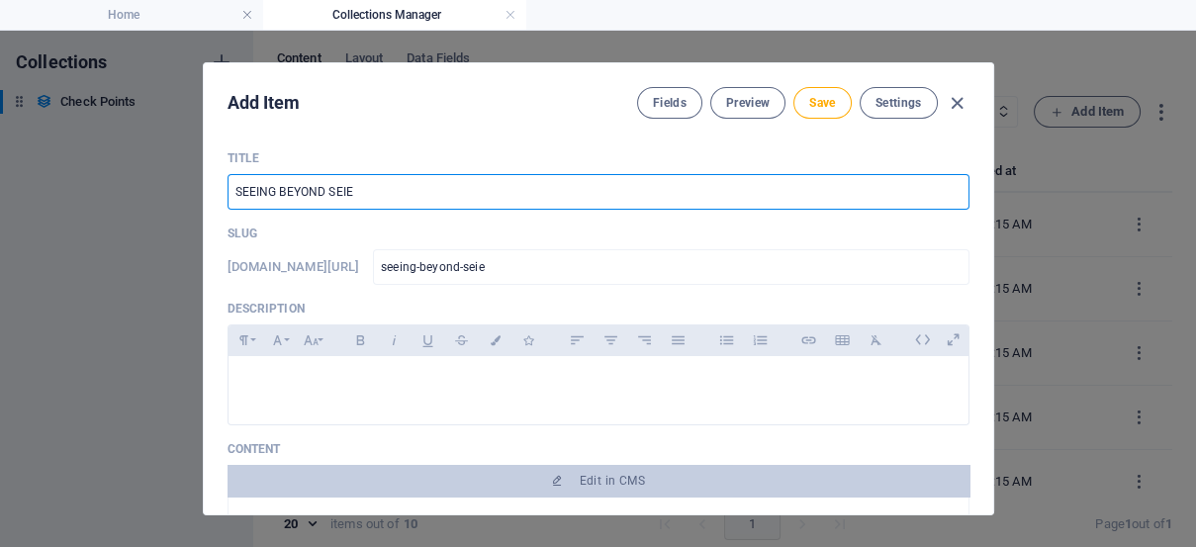
type input "seeing-beyond-sei"
type input "SEEING BEYOND SE"
type input "seeing-beyond-se"
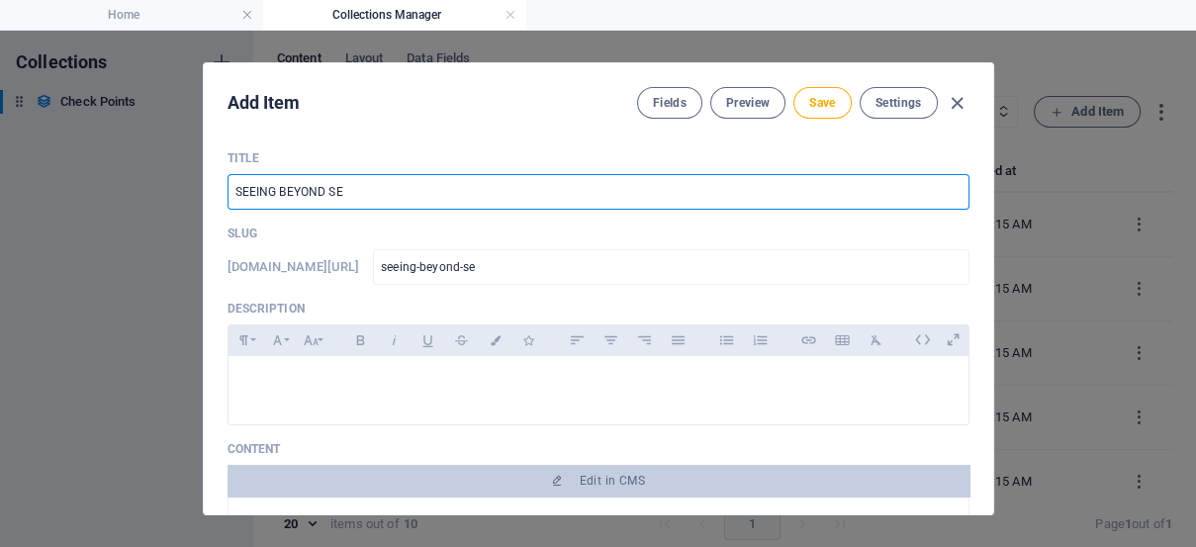
type input "SEEING BEYOND SER"
type input "seeing-beyond-ser"
type input "SEEING BEYOND SERT"
type input "seeing-beyond-sert"
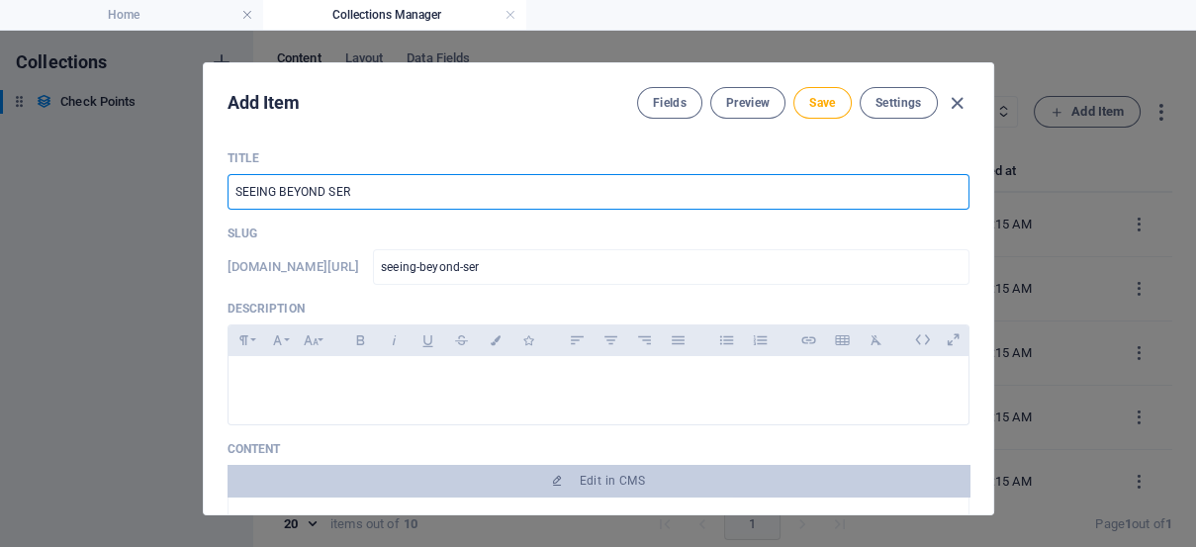
type input "seeing-beyond-sert"
type input "SEEING BEYOND SERTE"
type input "seeing-beyond-serte"
type input "SEEING BEYOND SERTES"
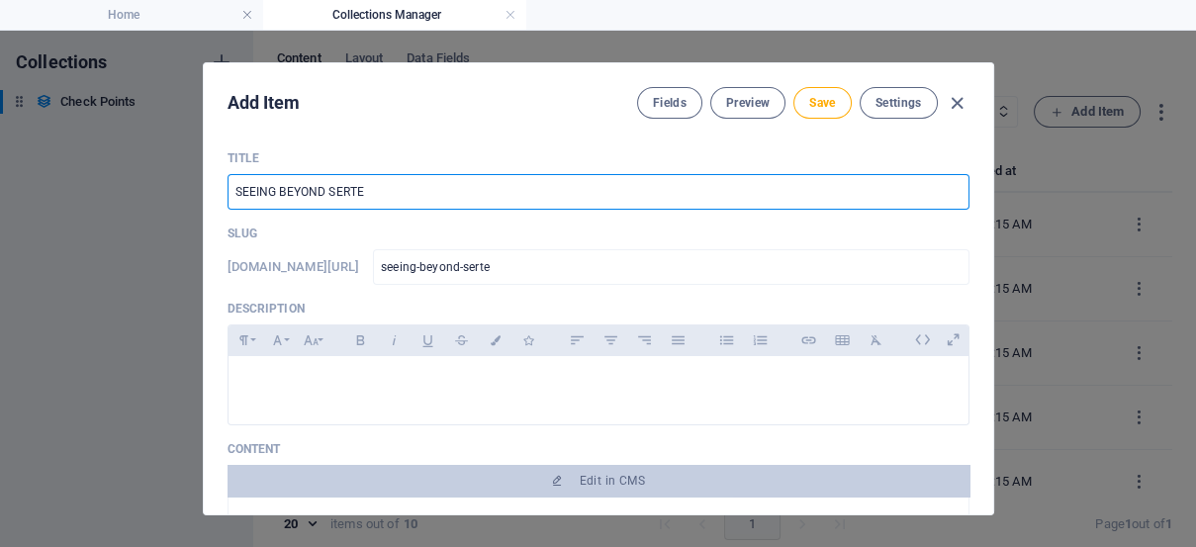
type input "seeing-beyond-sertes"
type input "SEEING BEYOND SERTE"
type input "seeing-beyond-serte"
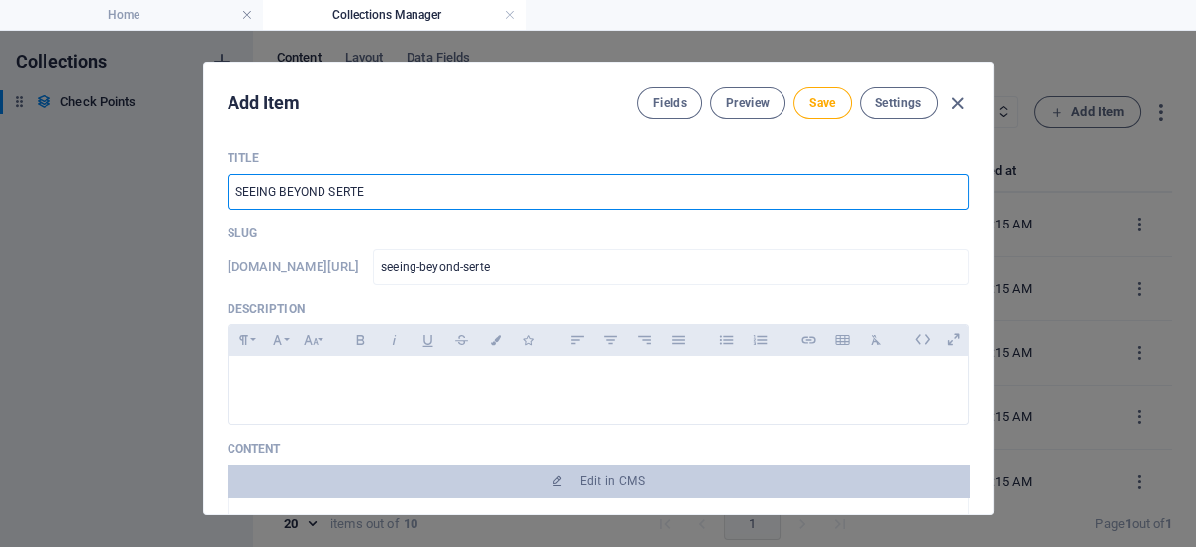
type input "SEEING BEYOND SERT"
type input "seeing-beyond-sert"
type input "SEEING BEYOND SER"
type input "seeing-beyond-ser"
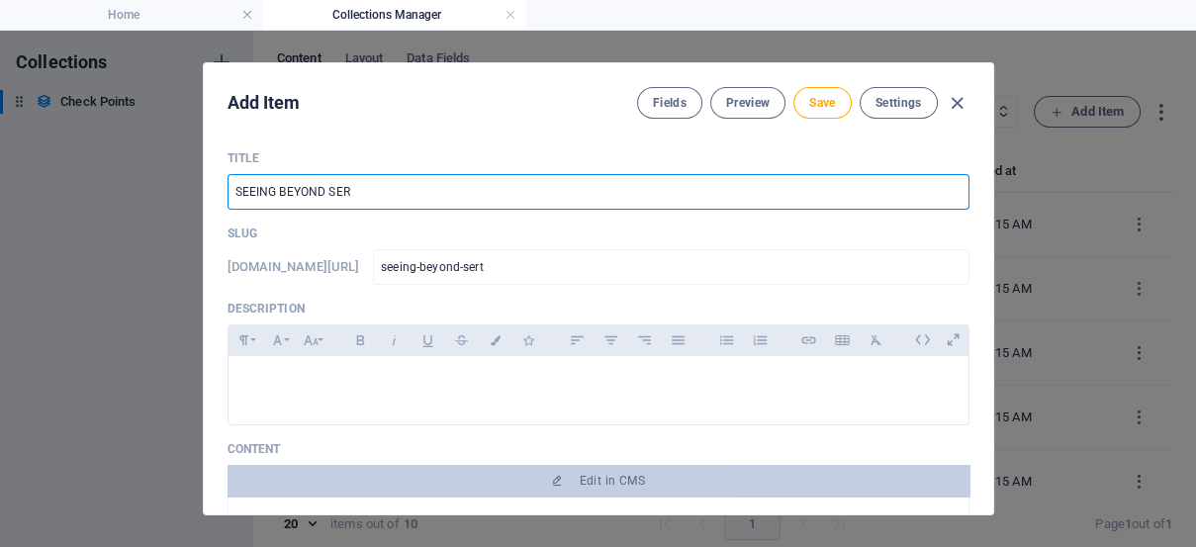
type input "seeing-beyond-ser"
type input "SEEING BEYOND SERI"
type input "seeing-beyond-seri"
type input "SEEING BEYOND SERIE"
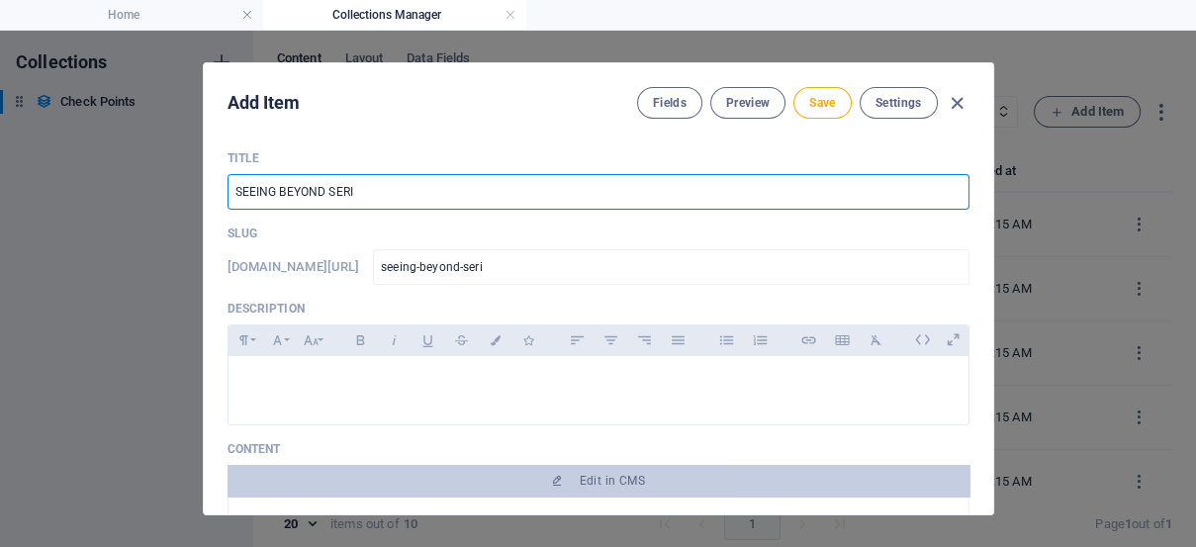
type input "seeing-beyond-serie"
type input "SEEING BEYOND SERIES"
type input "seeing-beyond-series"
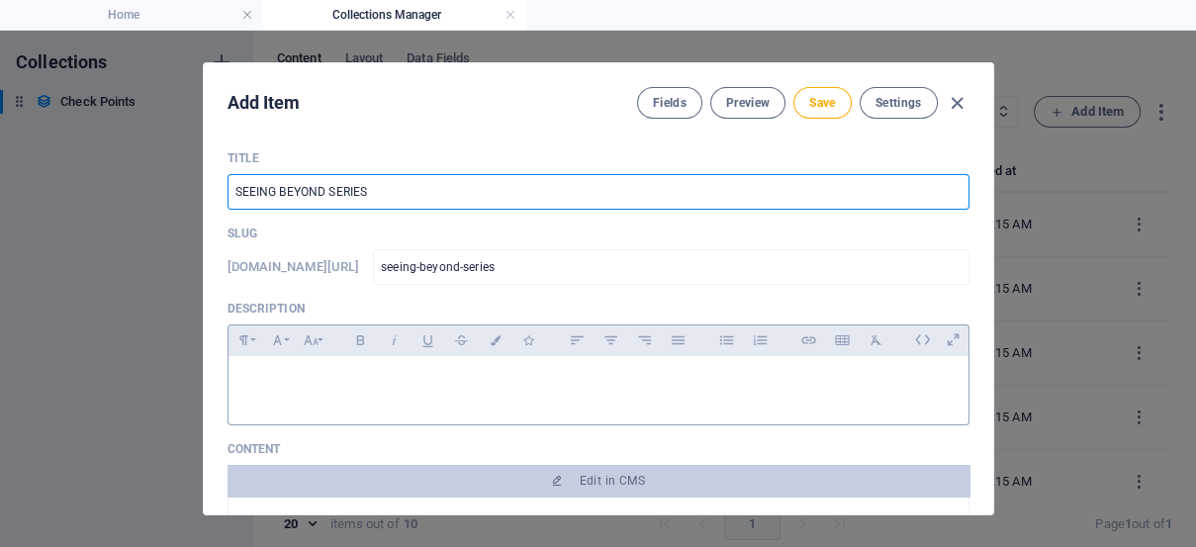
type input "SEEING BEYOND SERIES"
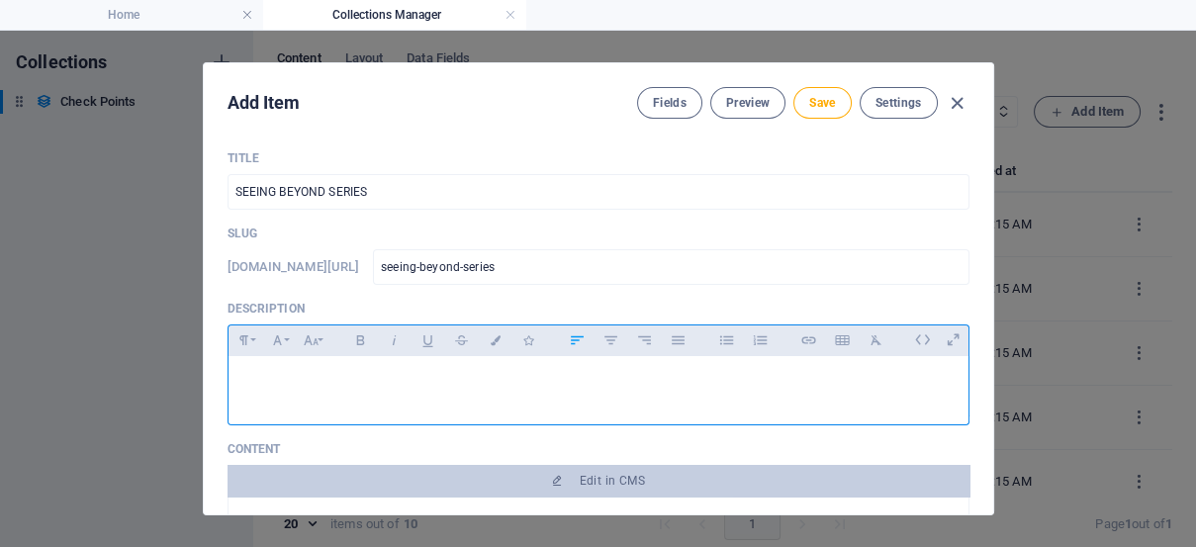
click at [305, 390] on p at bounding box center [598, 381] width 708 height 19
click at [285, 379] on p at bounding box center [598, 381] width 708 height 19
click at [333, 411] on div at bounding box center [599, 385] width 740 height 59
click at [354, 382] on p "Many times people ajudge things by their present" at bounding box center [598, 381] width 708 height 19
click at [536, 381] on p "Many times people judge things by their present" at bounding box center [598, 381] width 708 height 19
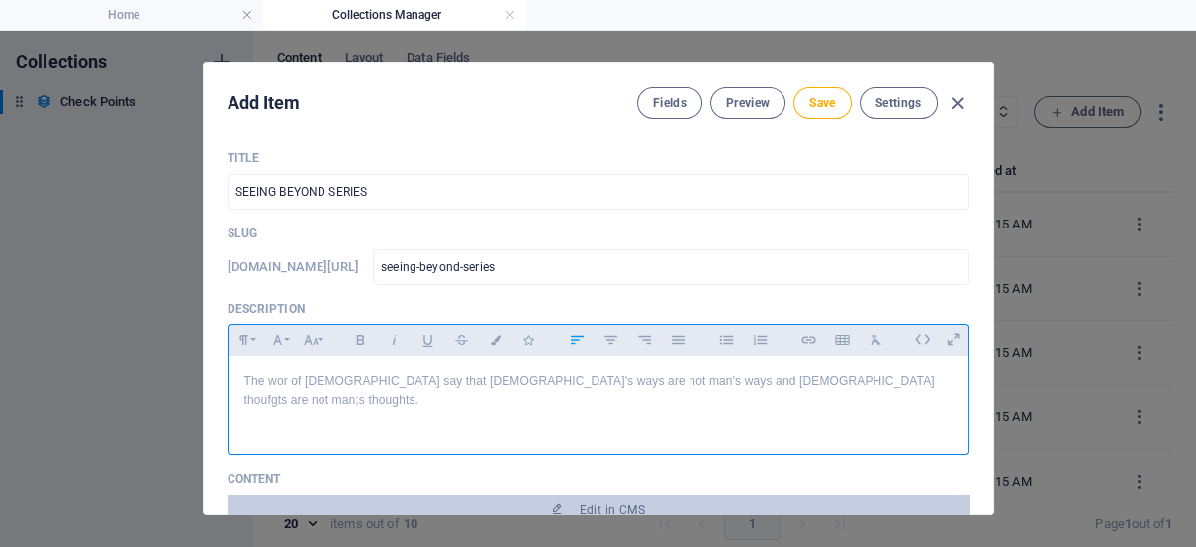
click at [330, 377] on p "The wor of [DEMOGRAPHIC_DATA] say that [DEMOGRAPHIC_DATA]'s ways are not man's …" at bounding box center [598, 400] width 708 height 57
click at [446, 384] on p "The wor of [DEMOGRAPHIC_DATA] in [DEMOGRAPHIC_DATA] 55:8-12, say that [DEMOGRAP…" at bounding box center [598, 400] width 708 height 57
click at [486, 413] on div "The wor of [DEMOGRAPHIC_DATA] in [DEMOGRAPHIC_DATA] 55:8-12, says that [DEMOGRA…" at bounding box center [599, 400] width 740 height 89
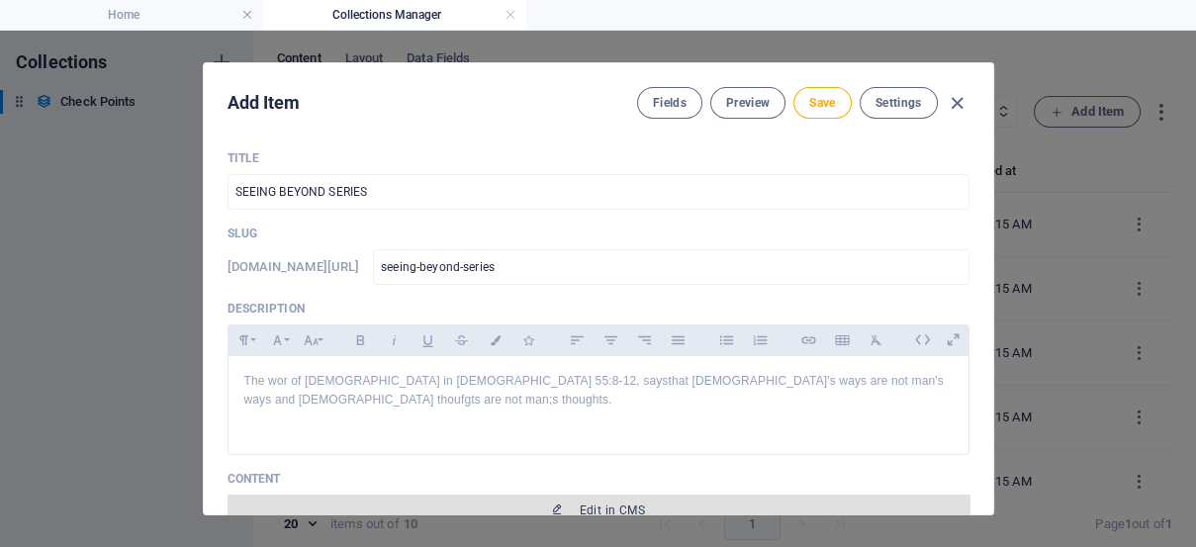
click at [583, 503] on span "Edit in CMS" at bounding box center [612, 511] width 65 height 16
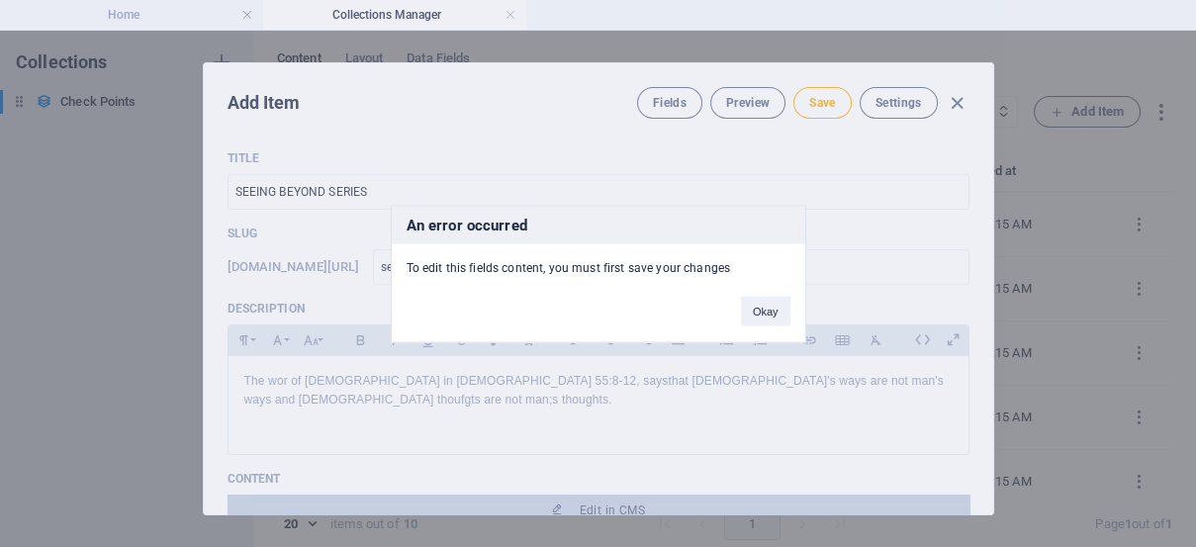
click at [841, 148] on div "An error occurred To edit this fields content, you must first save your changes…" at bounding box center [598, 273] width 1196 height 547
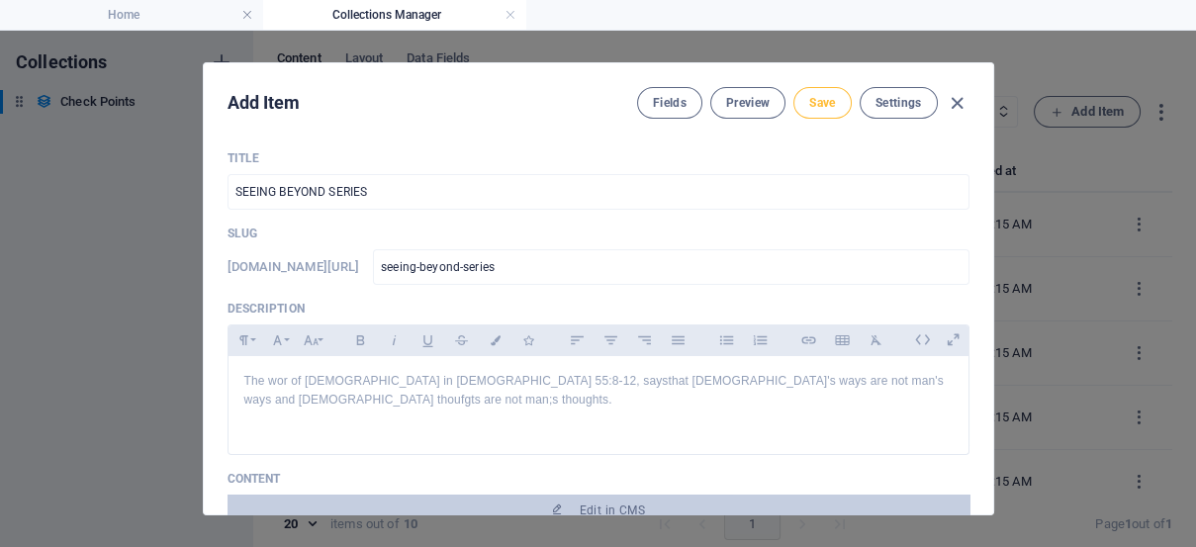
click at [815, 103] on span "Save" at bounding box center [822, 103] width 26 height 16
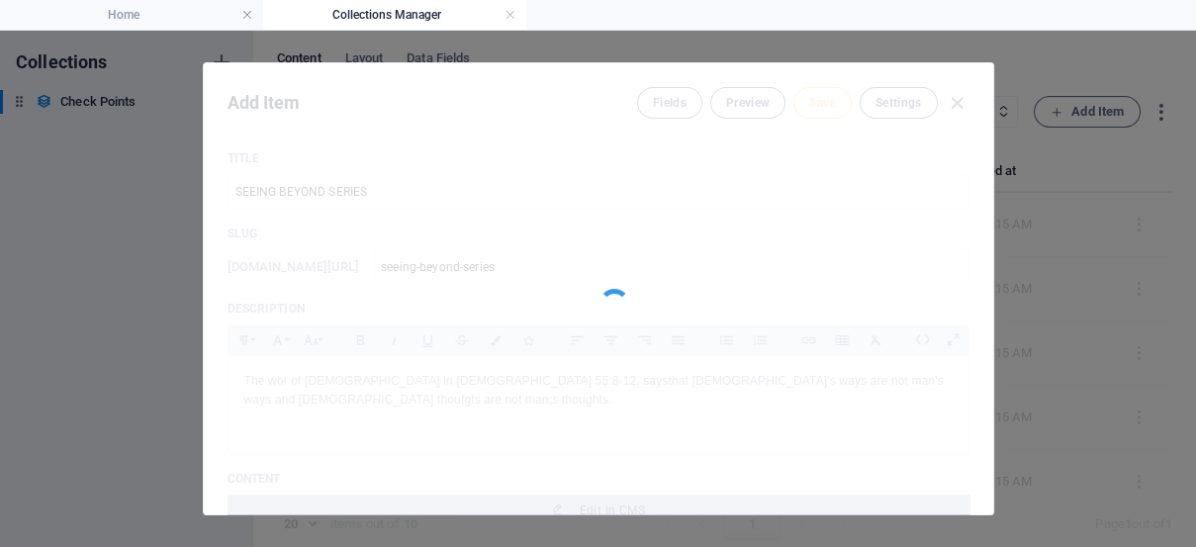
type input "seeing-beyond-series"
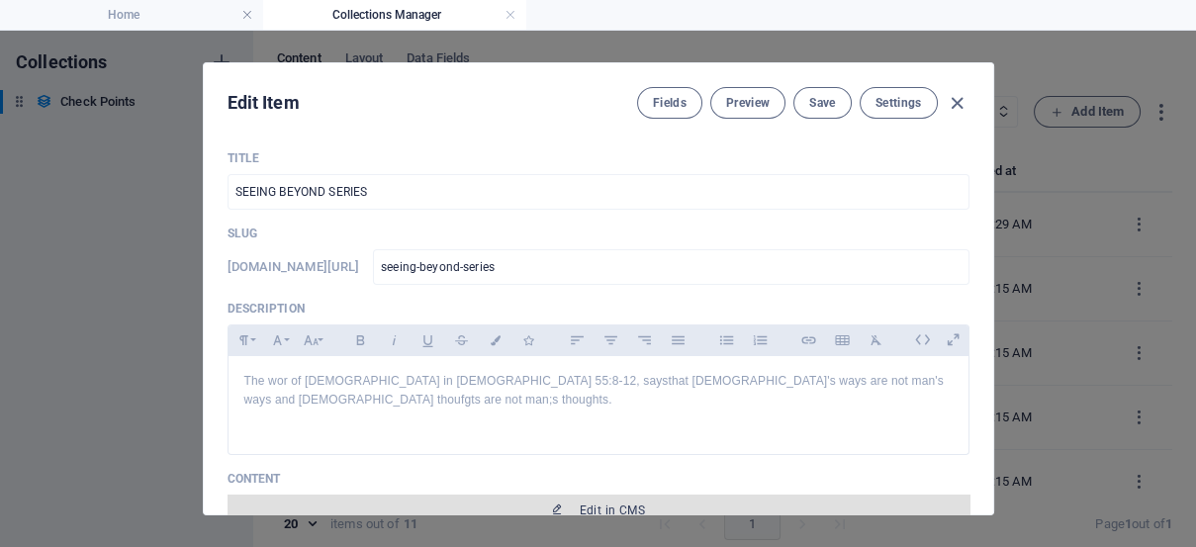
click at [600, 503] on span "Edit in CMS" at bounding box center [612, 511] width 65 height 16
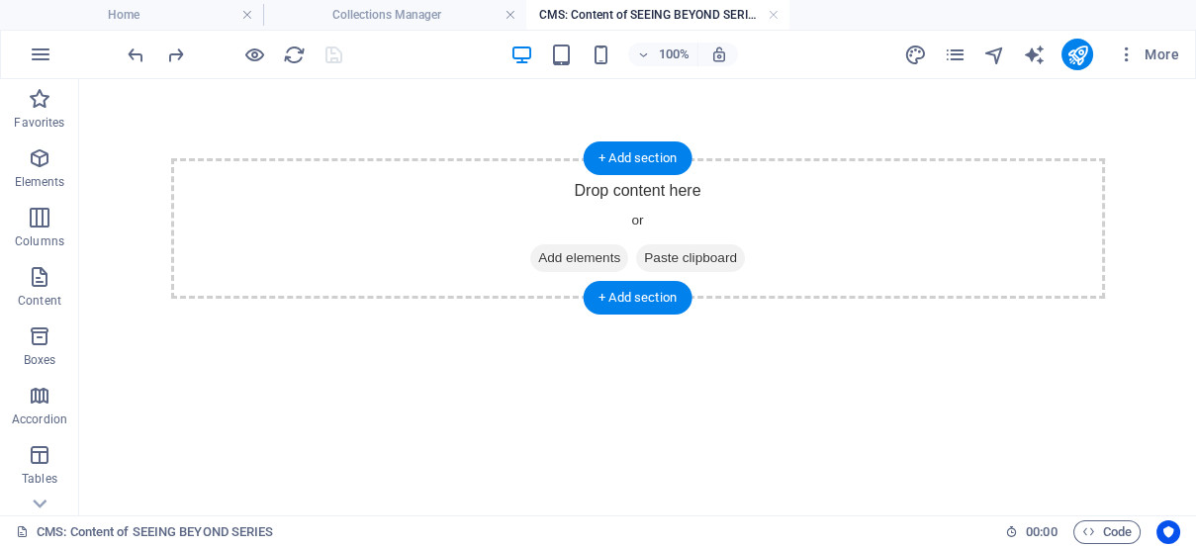
click at [984, 211] on div "Drop content here or Add elements Paste clipboard" at bounding box center [638, 228] width 934 height 141
click at [625, 157] on div "+ Add section" at bounding box center [638, 158] width 110 height 34
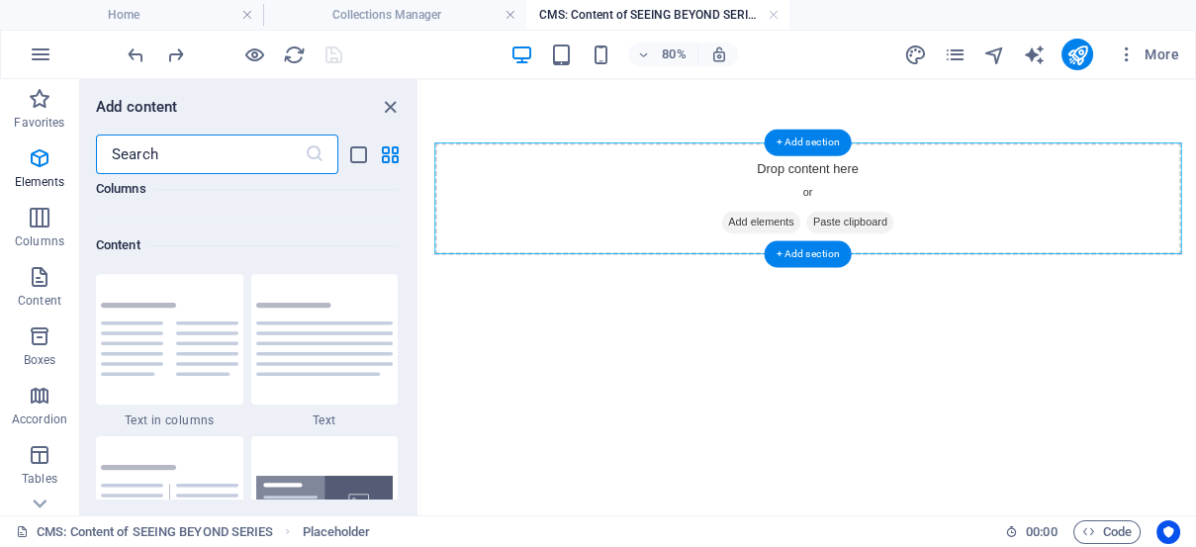
scroll to position [3461, 0]
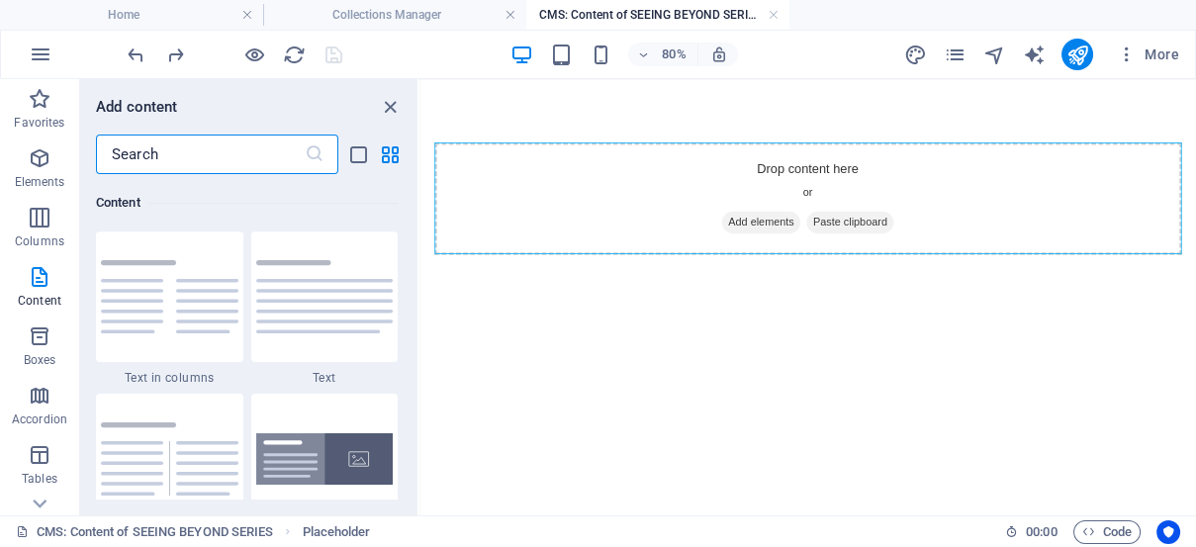
click at [142, 153] on input "text" at bounding box center [200, 155] width 209 height 40
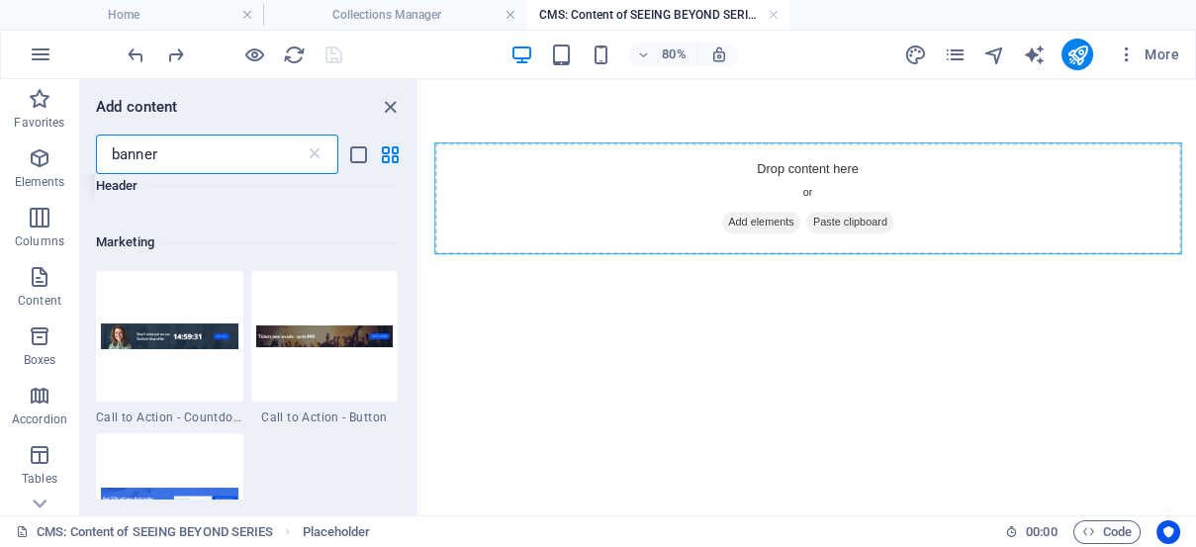
scroll to position [173, 0]
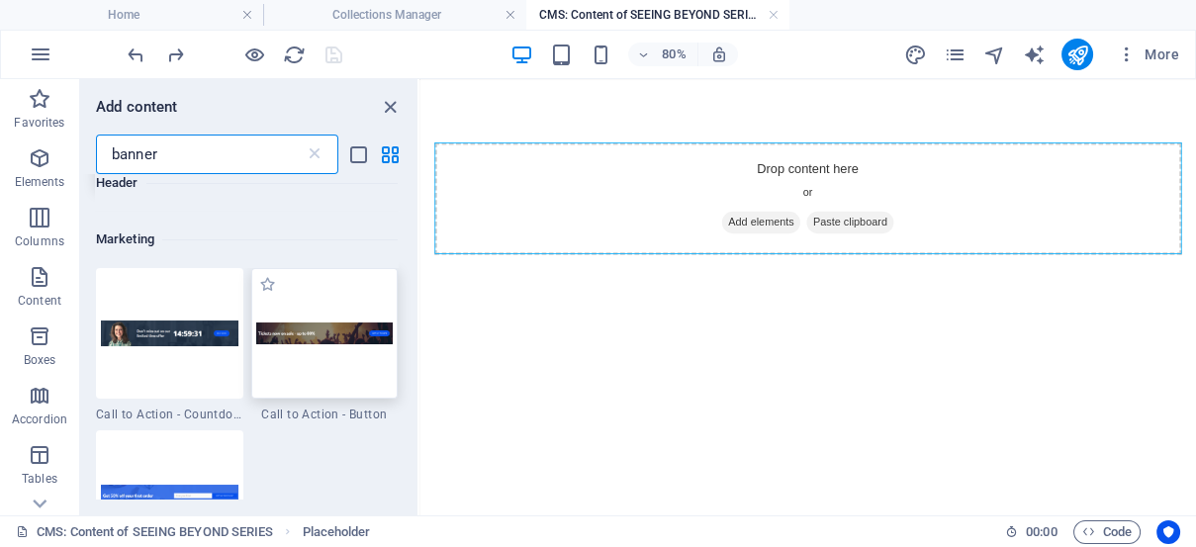
type input "banner"
click at [302, 345] on div at bounding box center [324, 333] width 147 height 131
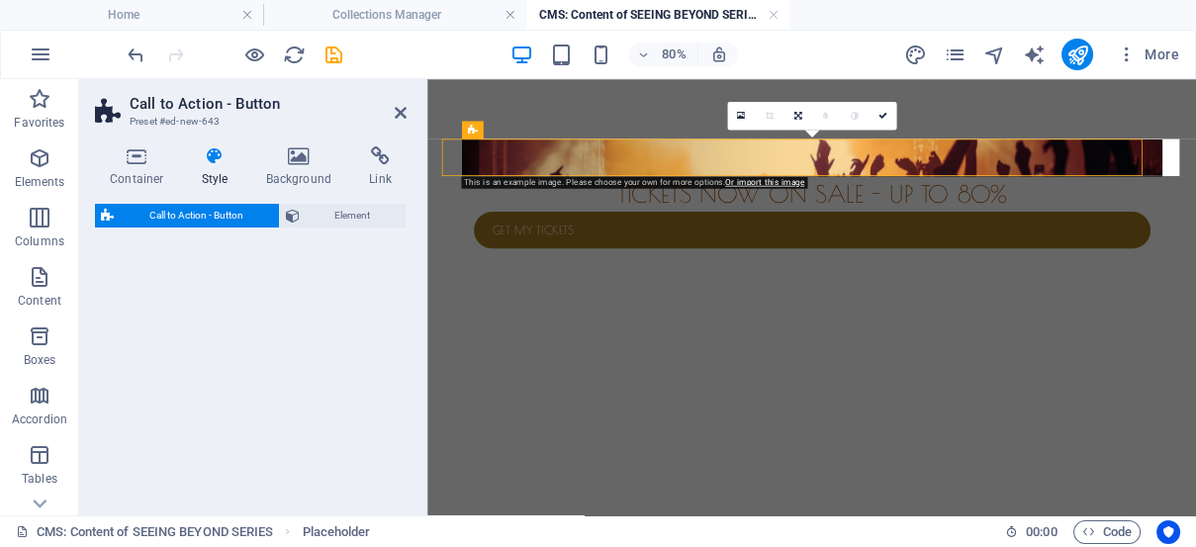
select select "rem"
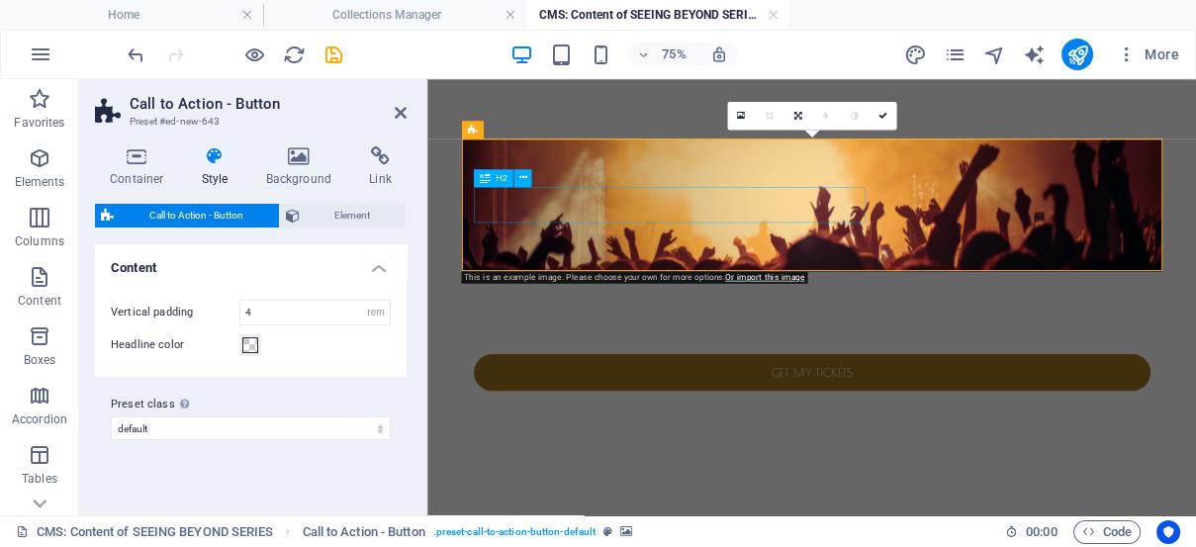
click at [588, 398] on div "Tickets now on sale - up to 80%" at bounding box center [940, 421] width 902 height 47
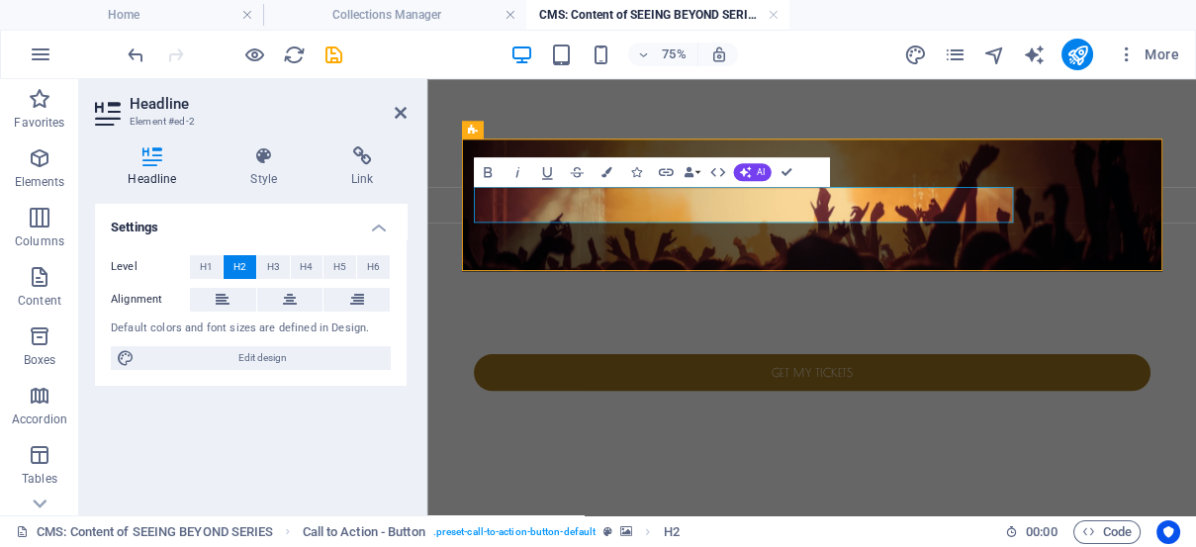
scroll to position [0, 7]
click at [702, 398] on h2 "Seeing beyond SEEING BEYOND A MURDEROUS [PERSON_NAME]" at bounding box center [940, 421] width 902 height 47
drag, startPoint x: 823, startPoint y: 297, endPoint x: 790, endPoint y: 304, distance: 34.3
click at [790, 304] on figure at bounding box center [940, 246] width 934 height 176
click at [748, 52] on div "75% More" at bounding box center [656, 55] width 1064 height 32
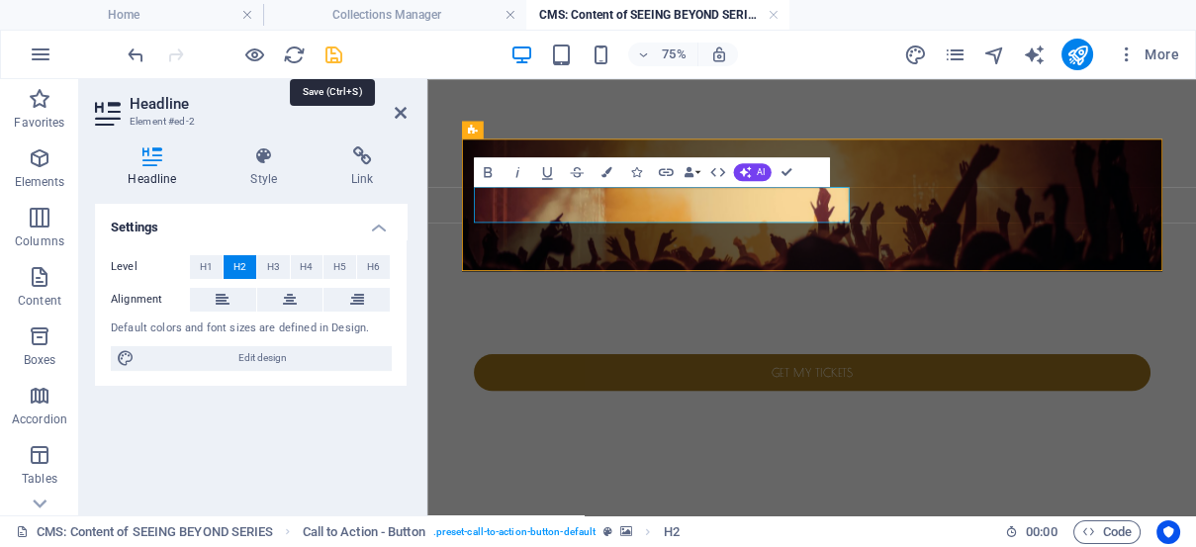
click at [334, 48] on icon "save" at bounding box center [334, 55] width 23 height 23
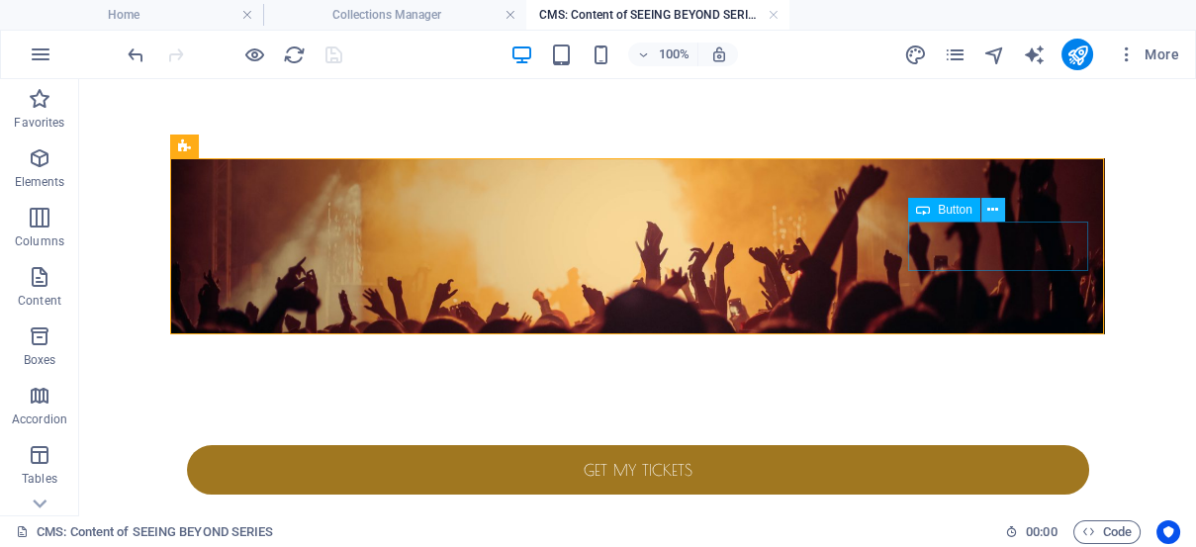
click at [994, 208] on icon at bounding box center [992, 210] width 11 height 21
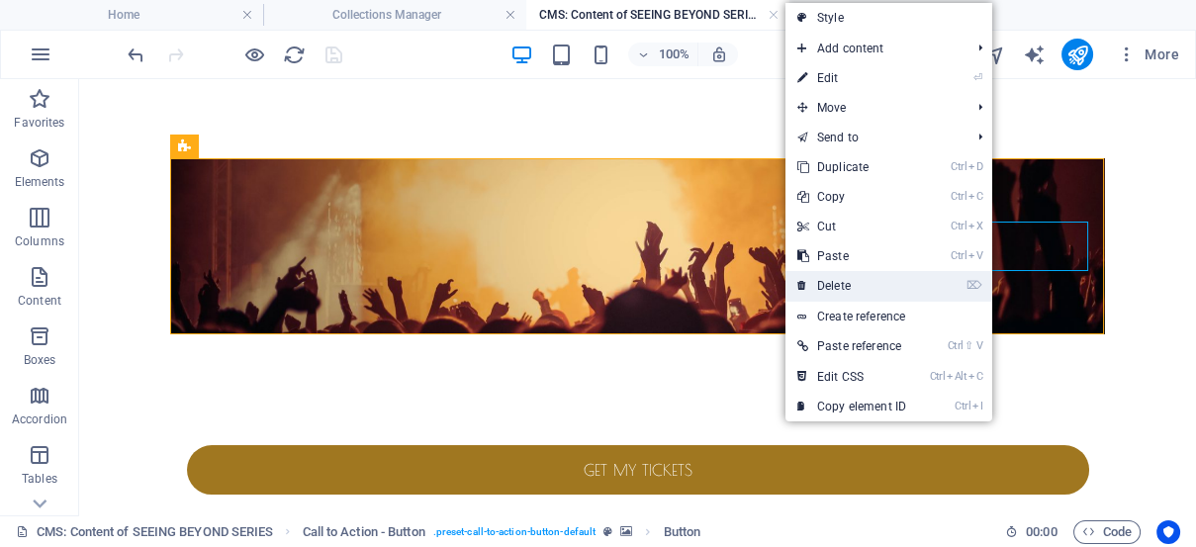
click at [839, 279] on link "⌦ Delete" at bounding box center [852, 286] width 133 height 30
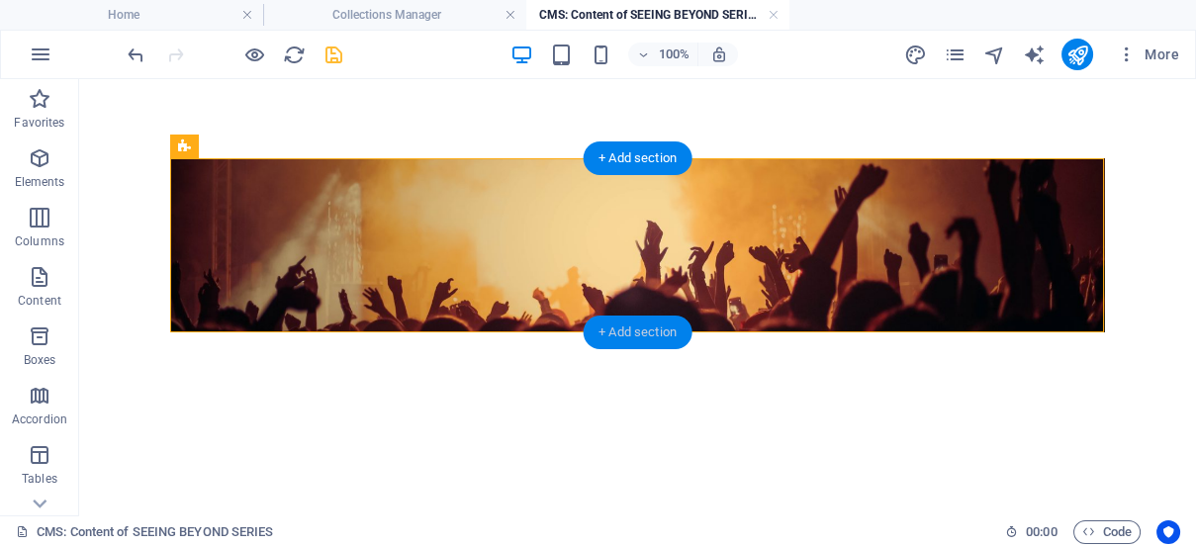
click at [625, 328] on div "+ Add section" at bounding box center [638, 333] width 110 height 34
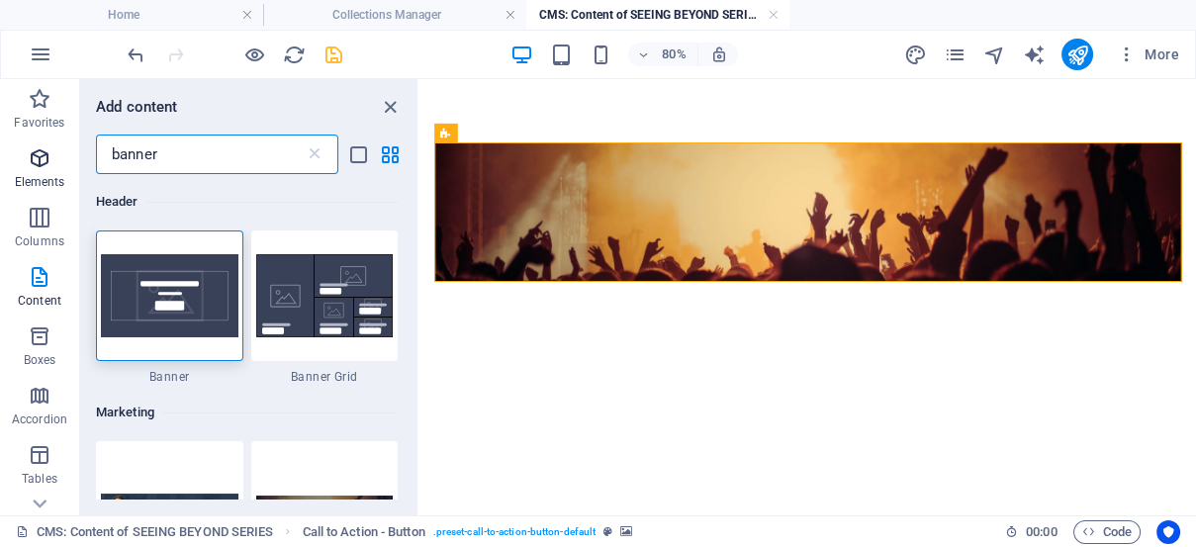
drag, startPoint x: 187, startPoint y: 151, endPoint x: 4, endPoint y: 165, distance: 183.6
click at [4, 165] on div "Favorites Elements Columns Content Boxes Accordion Tables Features Images Slide…" at bounding box center [210, 297] width 420 height 436
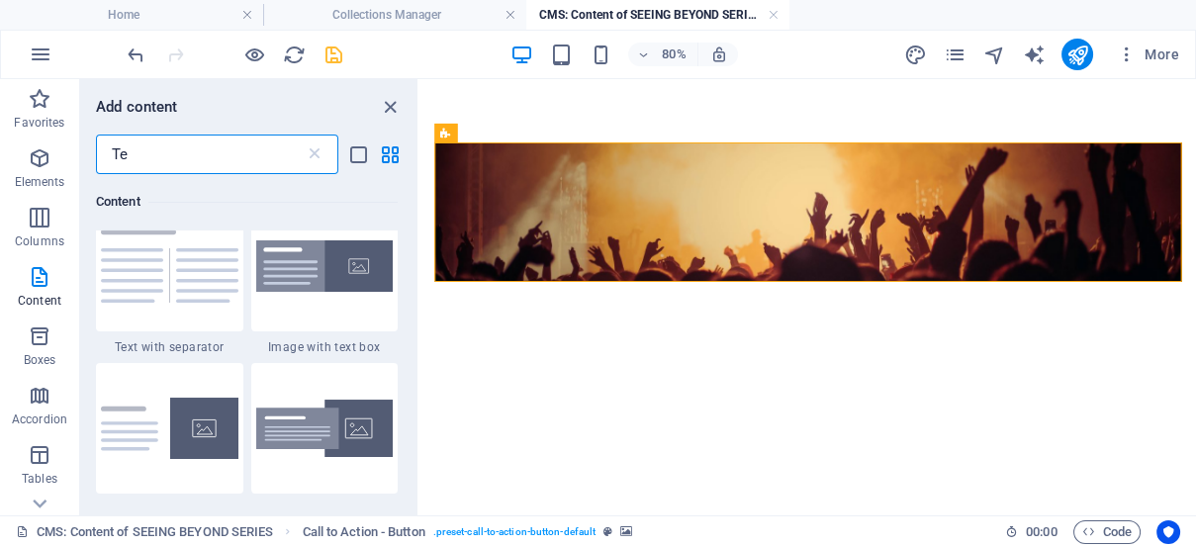
scroll to position [840, 0]
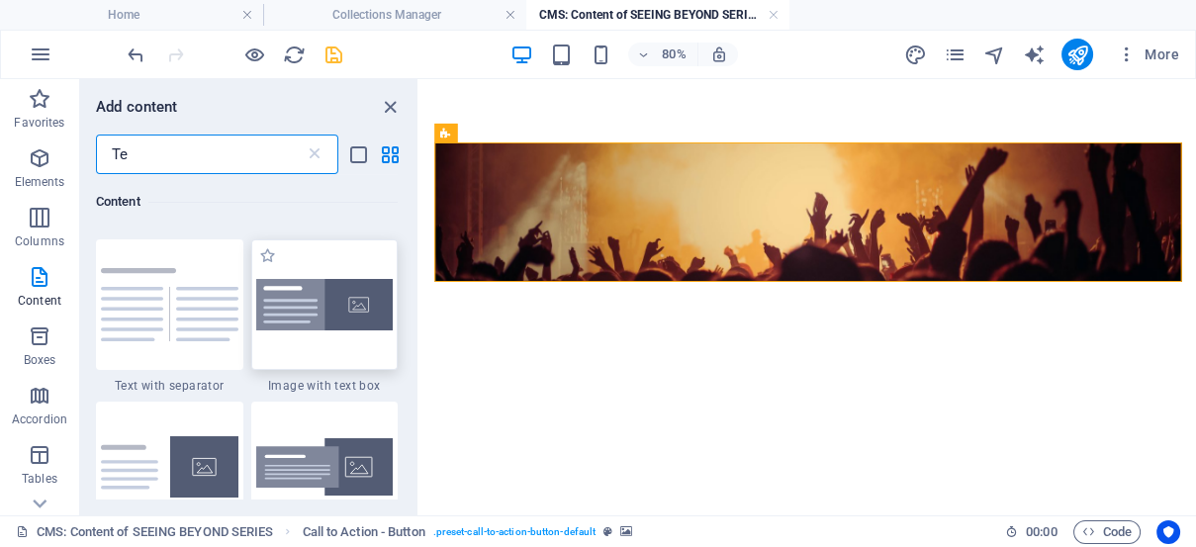
type input "Te"
click at [329, 312] on img at bounding box center [325, 305] width 138 height 52
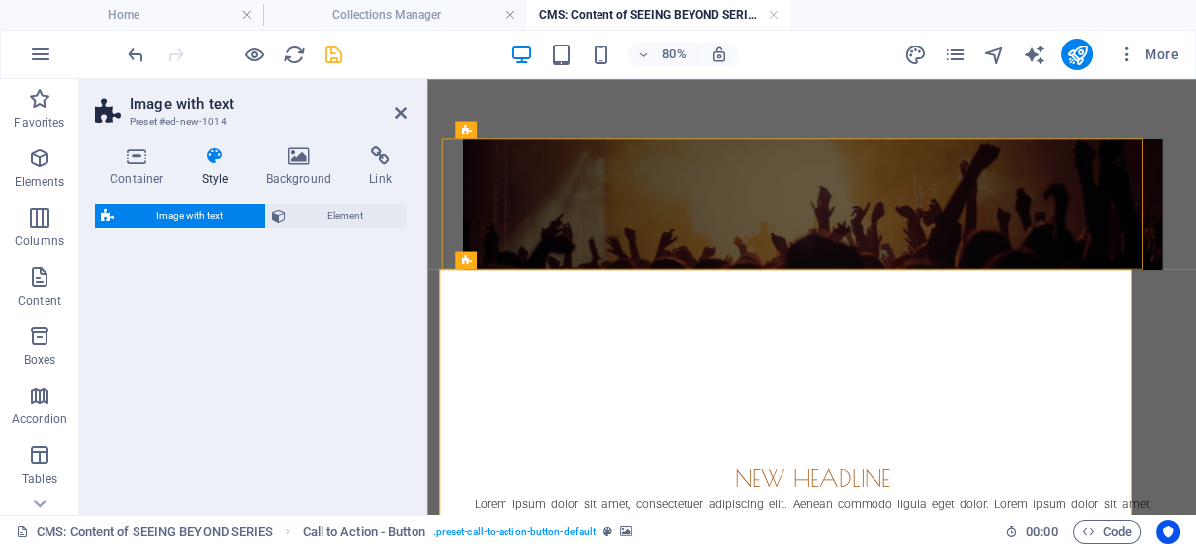
select select "rem"
select select "px"
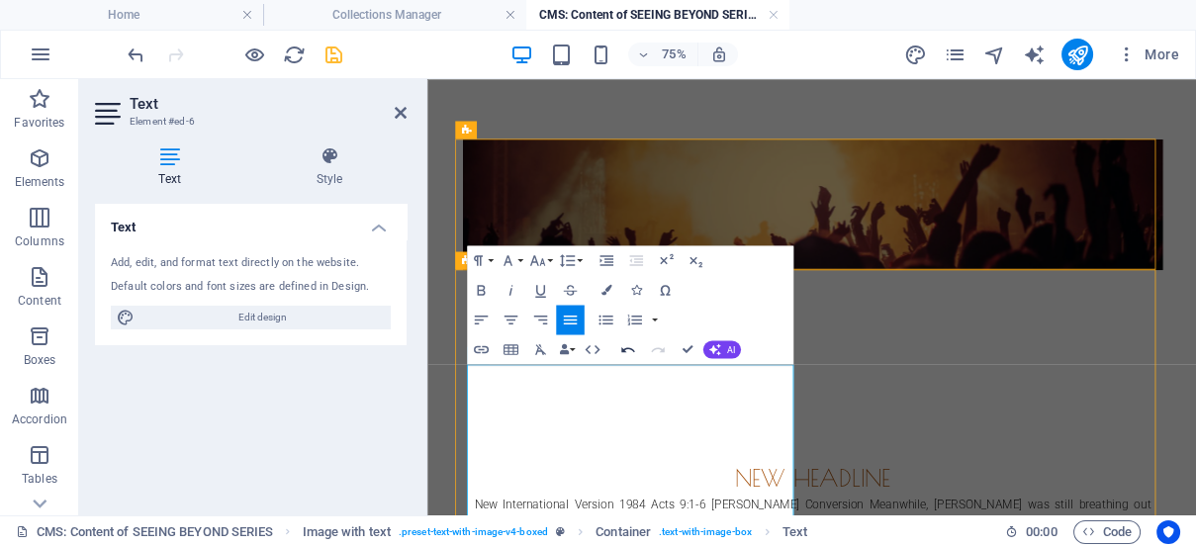
scroll to position [12184, 3]
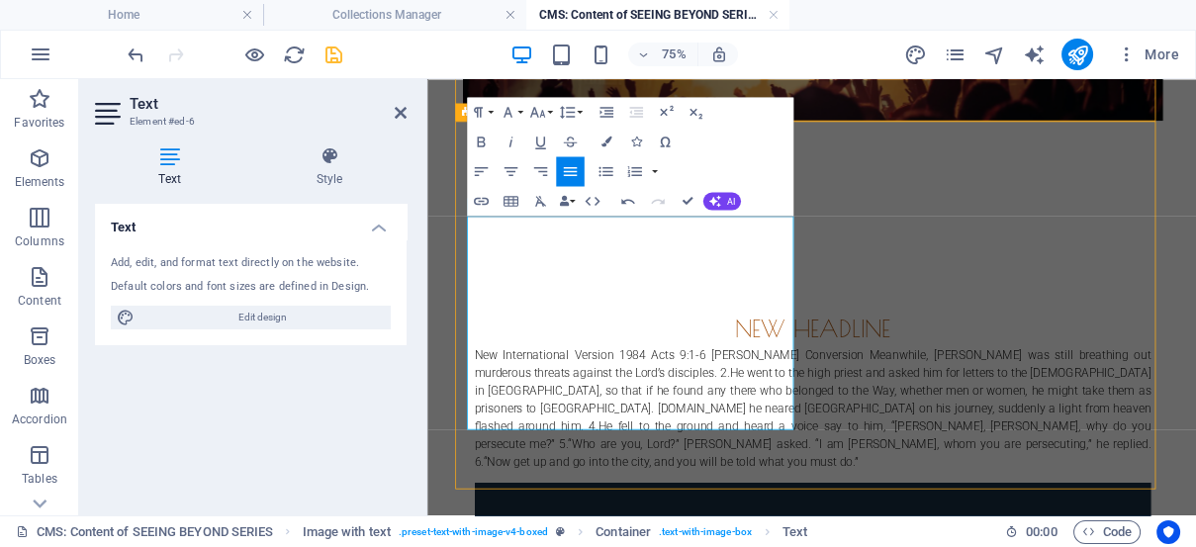
scroll to position [241, 0]
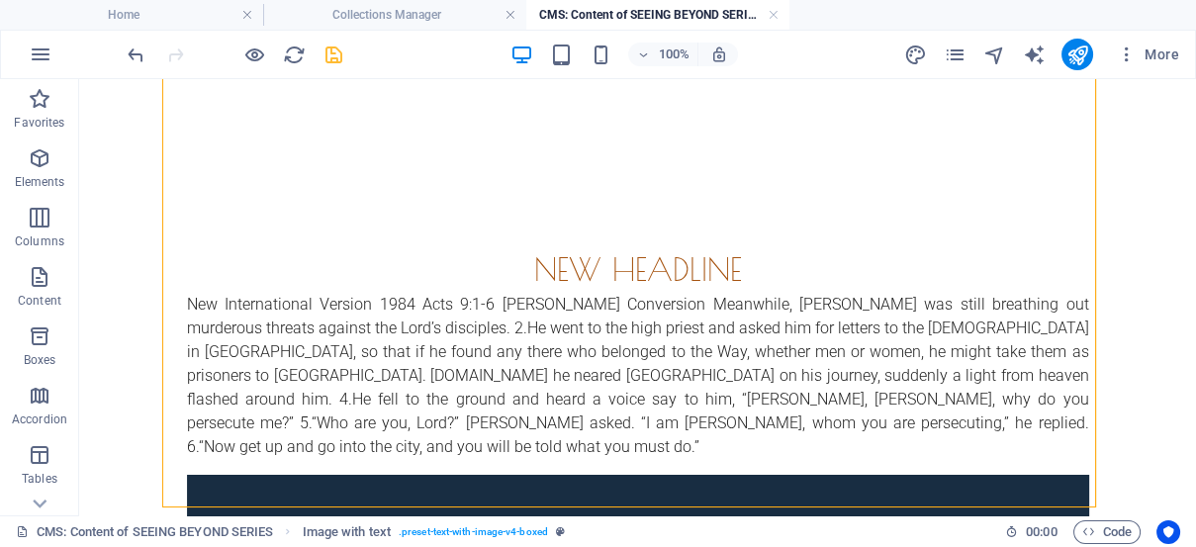
scroll to position [387, 0]
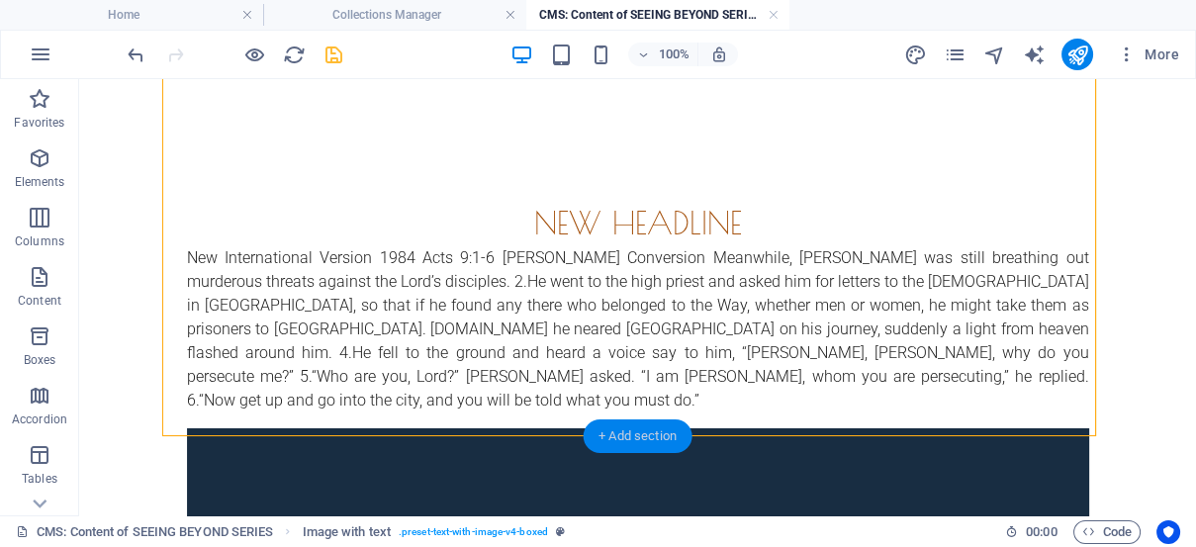
click at [628, 437] on div "+ Add section" at bounding box center [638, 437] width 110 height 34
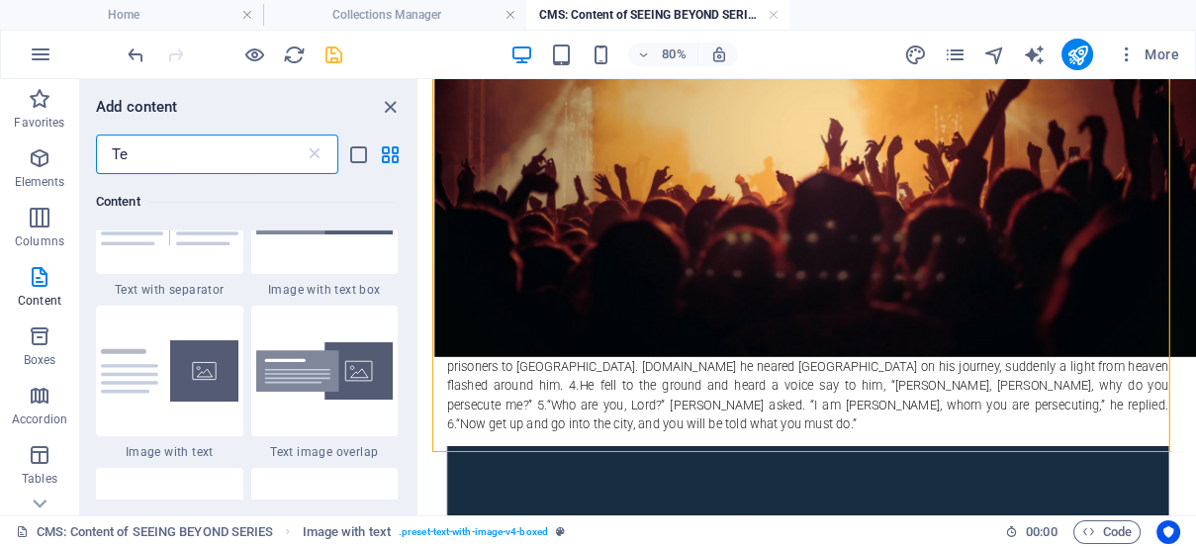
scroll to position [840, 0]
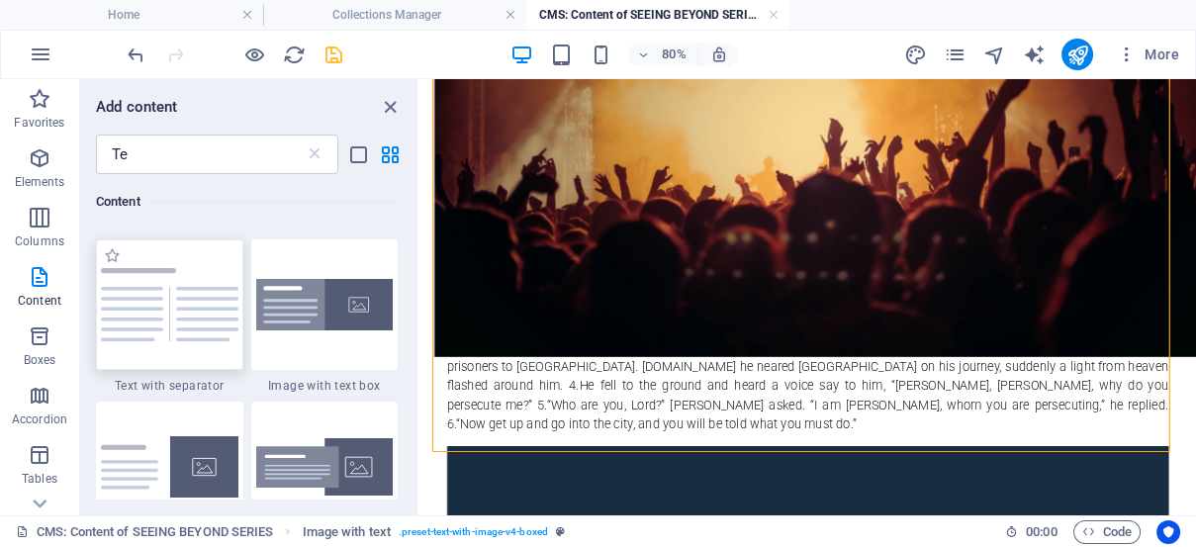
click at [158, 304] on img at bounding box center [170, 304] width 138 height 73
click at [420, 304] on div "Drag here to replace the existing content. Press “Ctrl” if you want to create a…" at bounding box center [808, 297] width 777 height 436
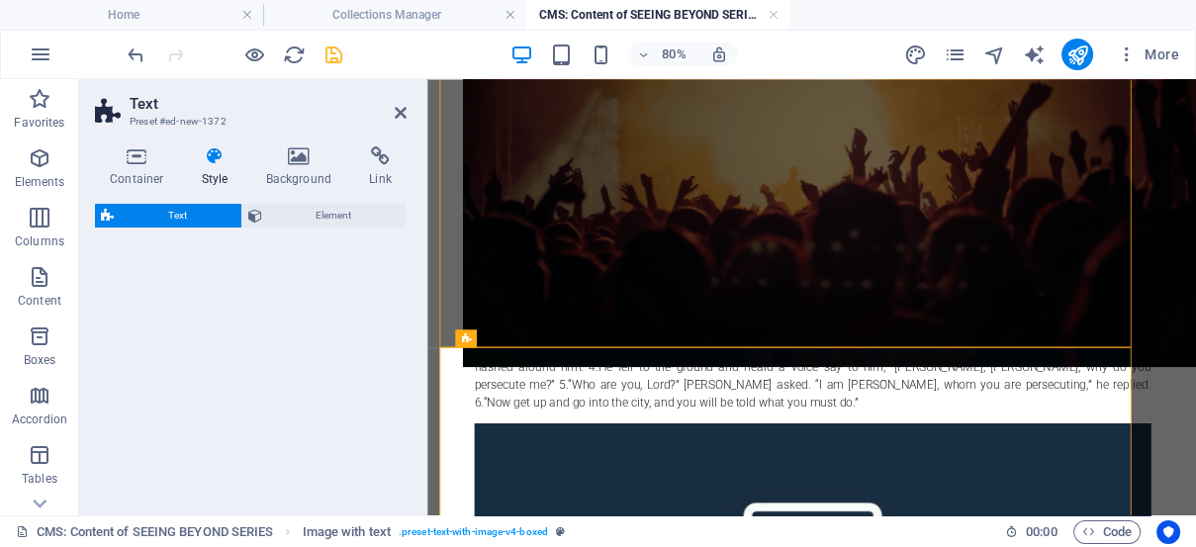
select select "rem"
select select "px"
select select "preset-text-v2-separator"
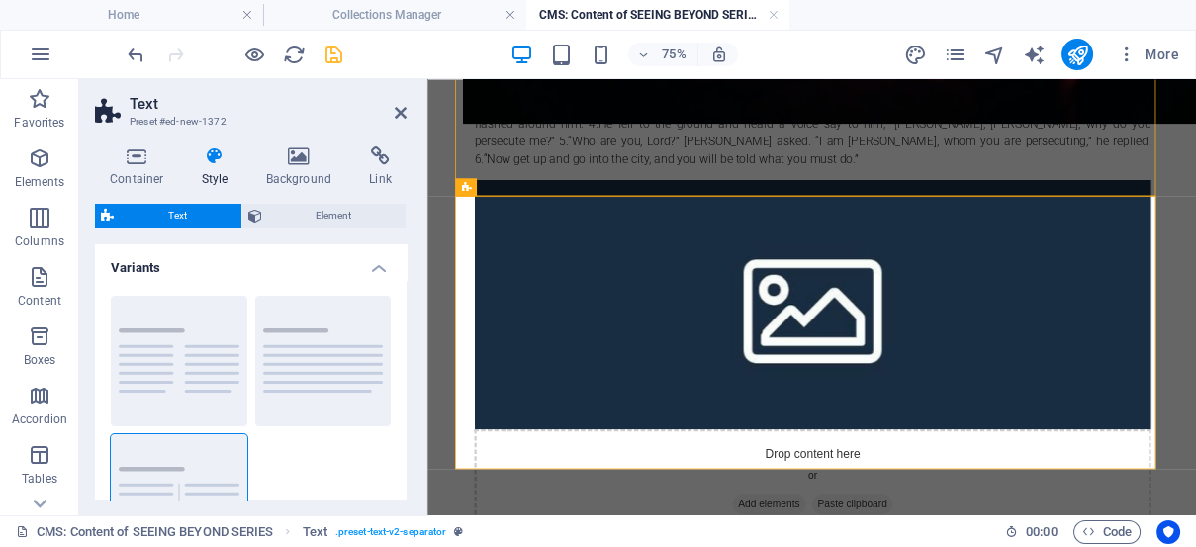
scroll to position [606, 0]
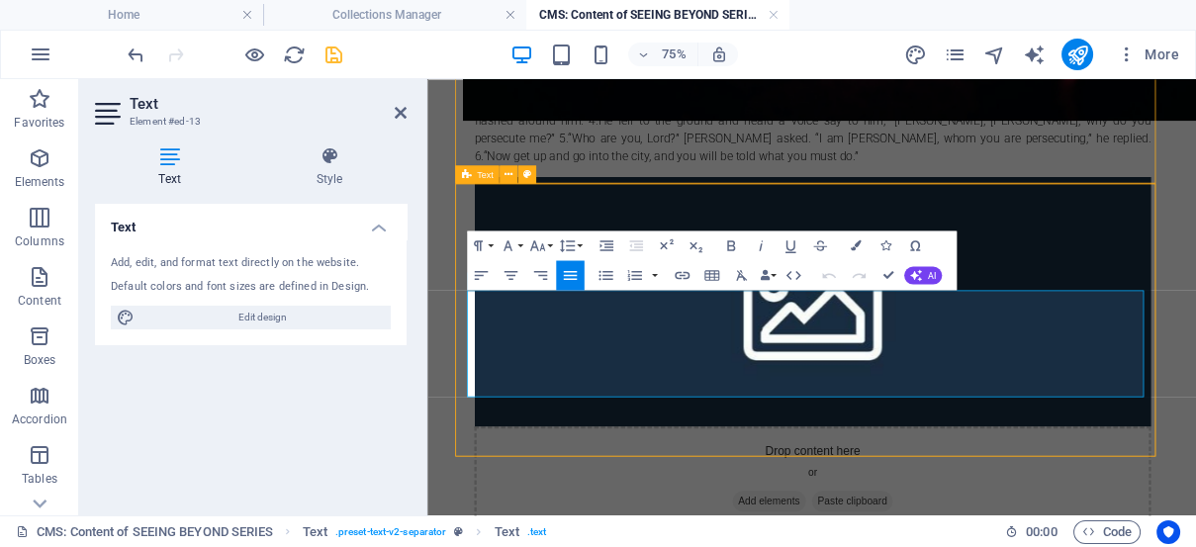
drag, startPoint x: 481, startPoint y: 373, endPoint x: 1385, endPoint y: 465, distance: 909.0
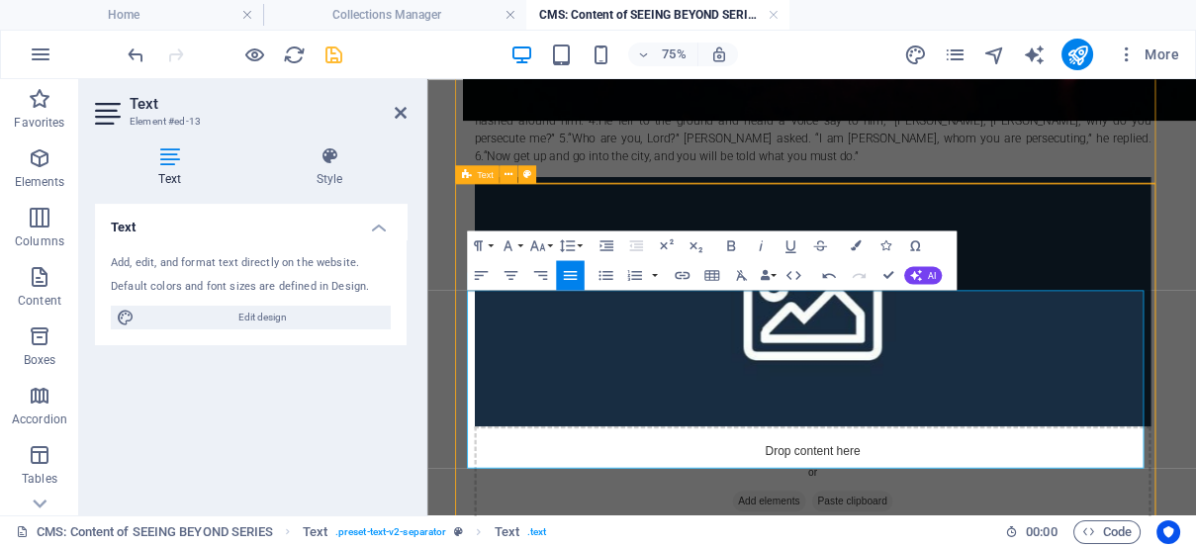
scroll to position [14623, 2]
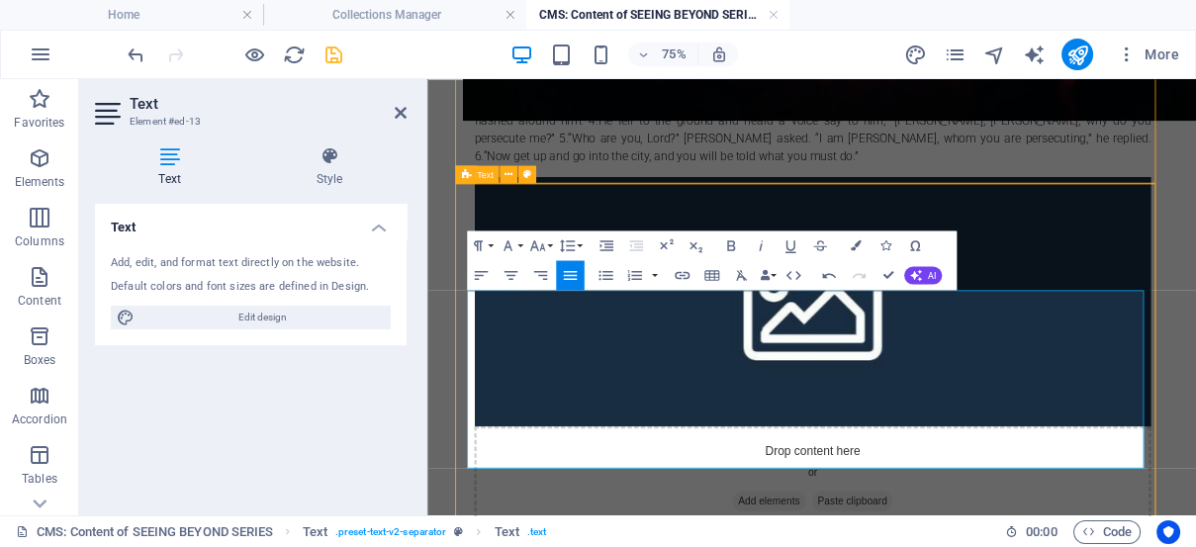
drag, startPoint x: 969, startPoint y: 370, endPoint x: 1050, endPoint y: 397, distance: 85.4
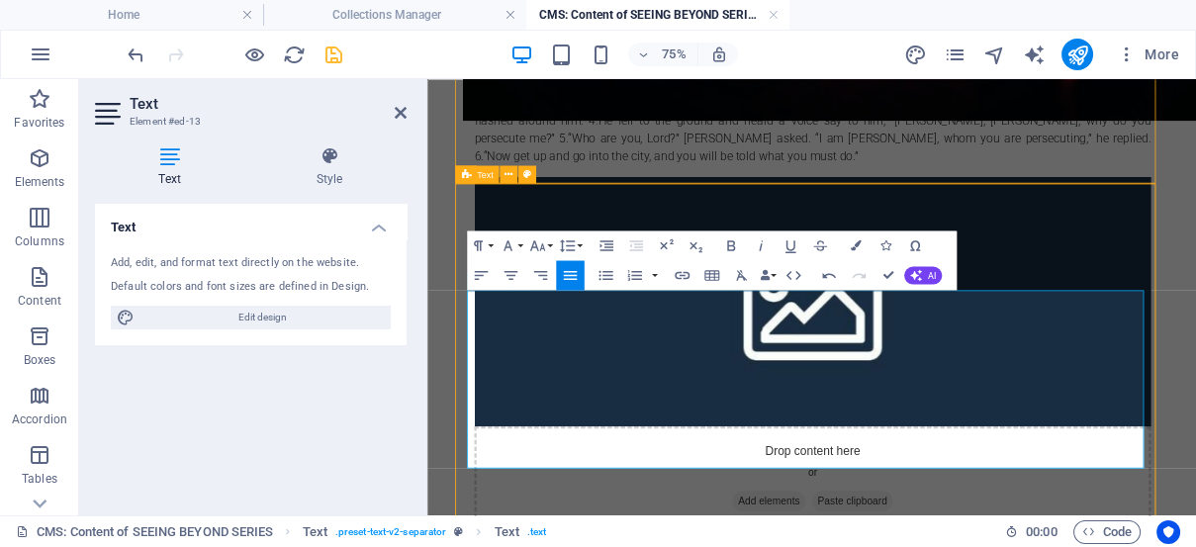
drag, startPoint x: 1121, startPoint y: 395, endPoint x: 1070, endPoint y: 402, distance: 51.9
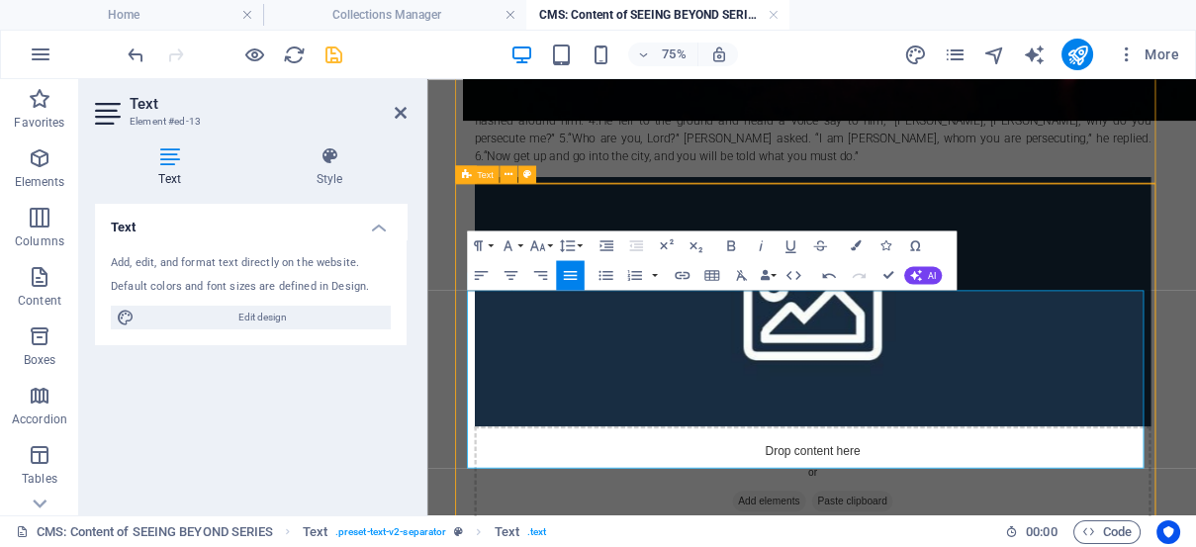
drag, startPoint x: 1135, startPoint y: 392, endPoint x: 1095, endPoint y: 396, distance: 39.8
drag, startPoint x: 1123, startPoint y: 397, endPoint x: 964, endPoint y: 376, distance: 160.7
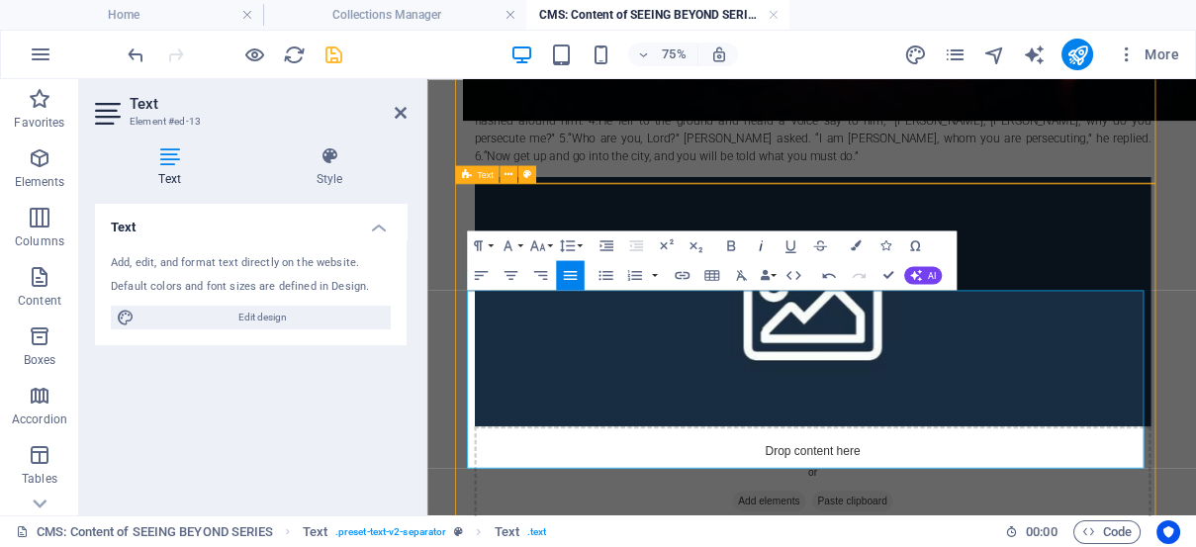
click at [757, 241] on icon "button" at bounding box center [761, 245] width 18 height 18
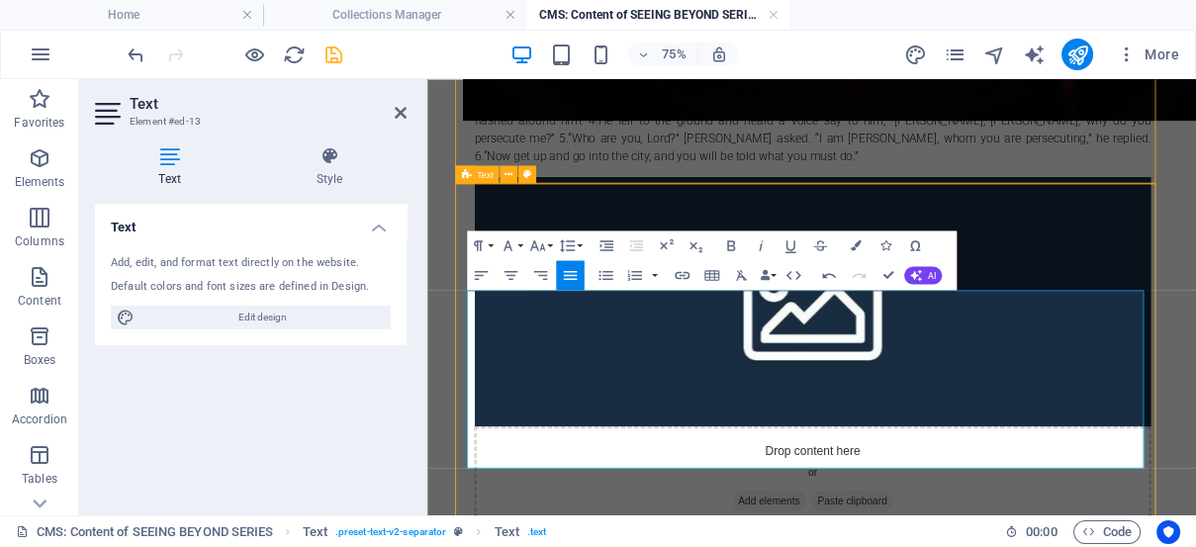
drag, startPoint x: 1095, startPoint y: 462, endPoint x: 1088, endPoint y: 448, distance: 15.5
drag, startPoint x: 1088, startPoint y: 448, endPoint x: 1044, endPoint y: 437, distance: 45.8
drag, startPoint x: 1110, startPoint y: 459, endPoint x: 941, endPoint y: 423, distance: 172.9
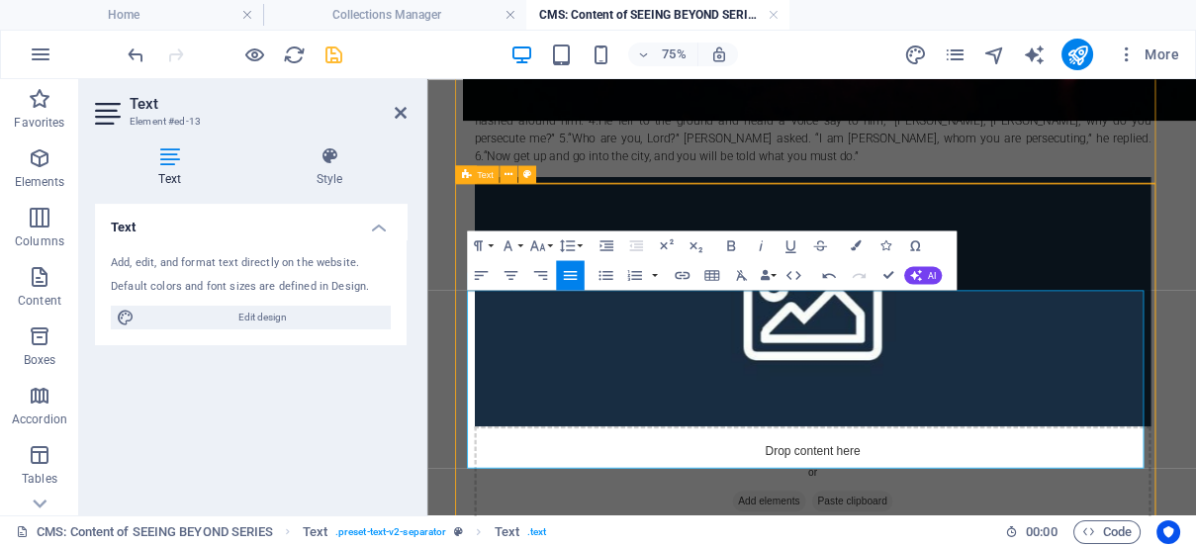
click at [757, 237] on icon "button" at bounding box center [761, 245] width 18 height 18
drag, startPoint x: 1266, startPoint y: 485, endPoint x: 970, endPoint y: 492, distance: 295.9
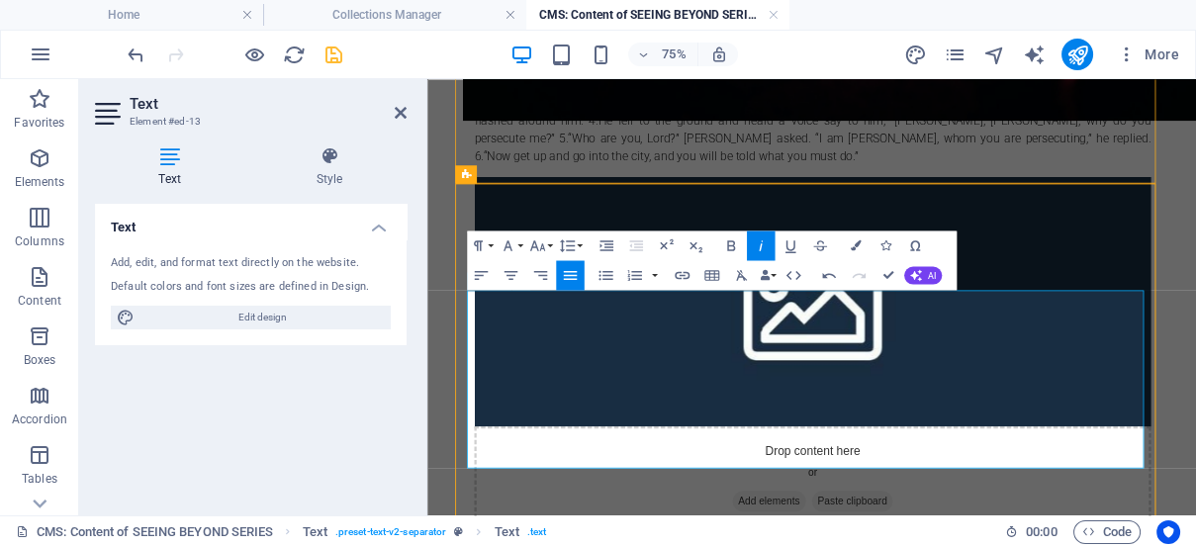
click at [729, 242] on icon "button" at bounding box center [731, 245] width 18 height 18
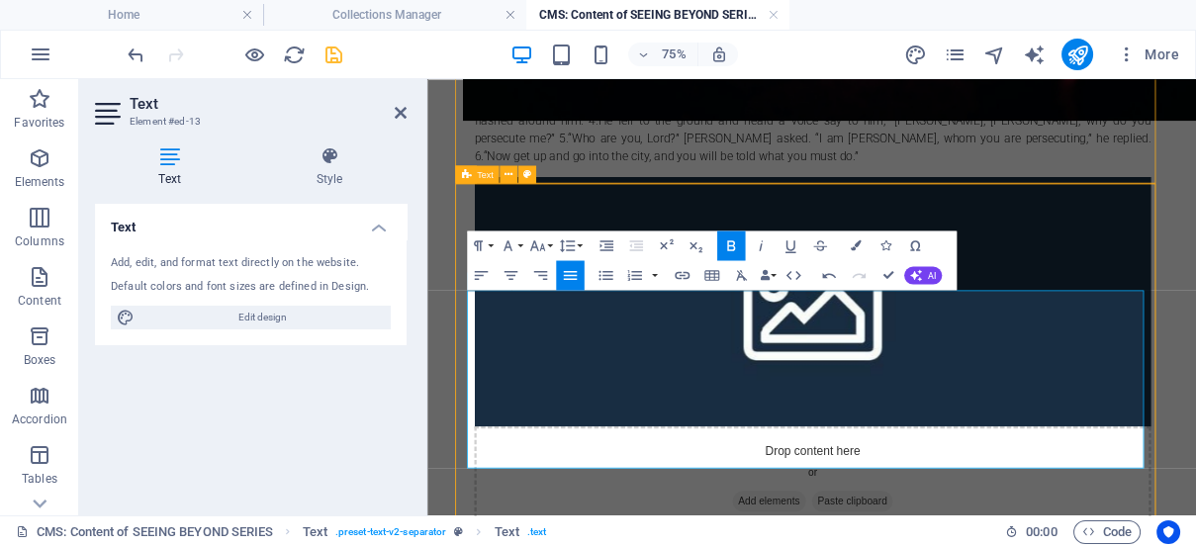
drag, startPoint x: 1262, startPoint y: 490, endPoint x: 955, endPoint y: 497, distance: 306.8
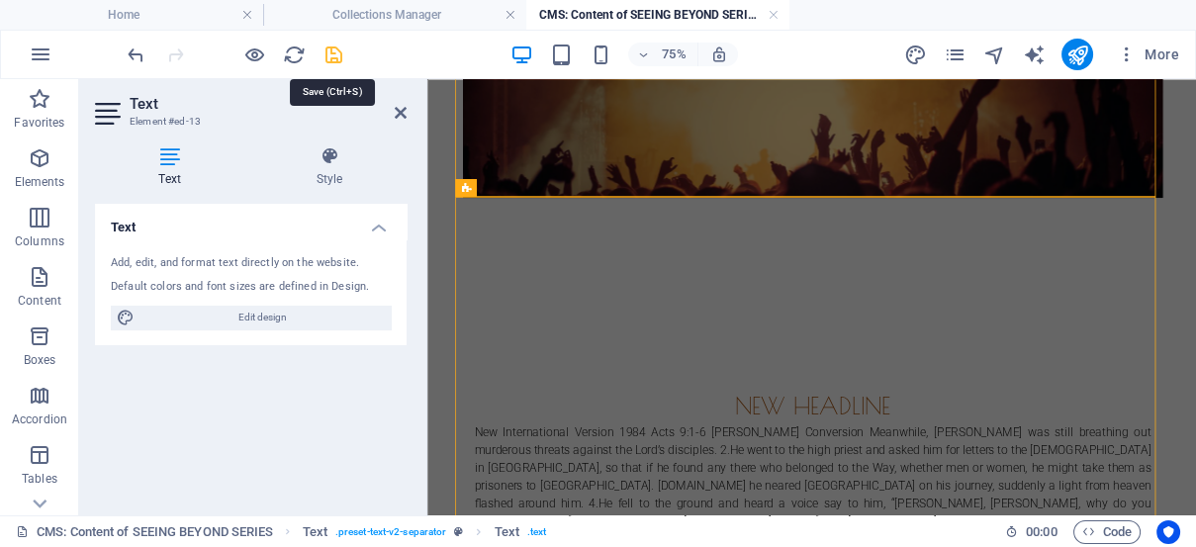
click at [323, 49] on icon "save" at bounding box center [334, 55] width 23 height 23
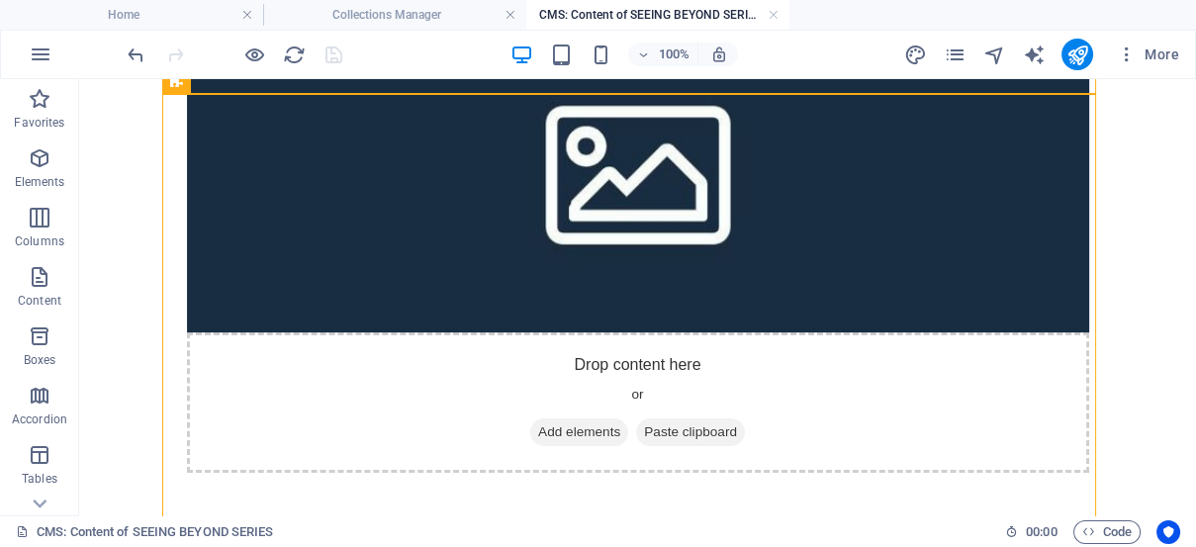
scroll to position [846, 0]
